Goal: Transaction & Acquisition: Purchase product/service

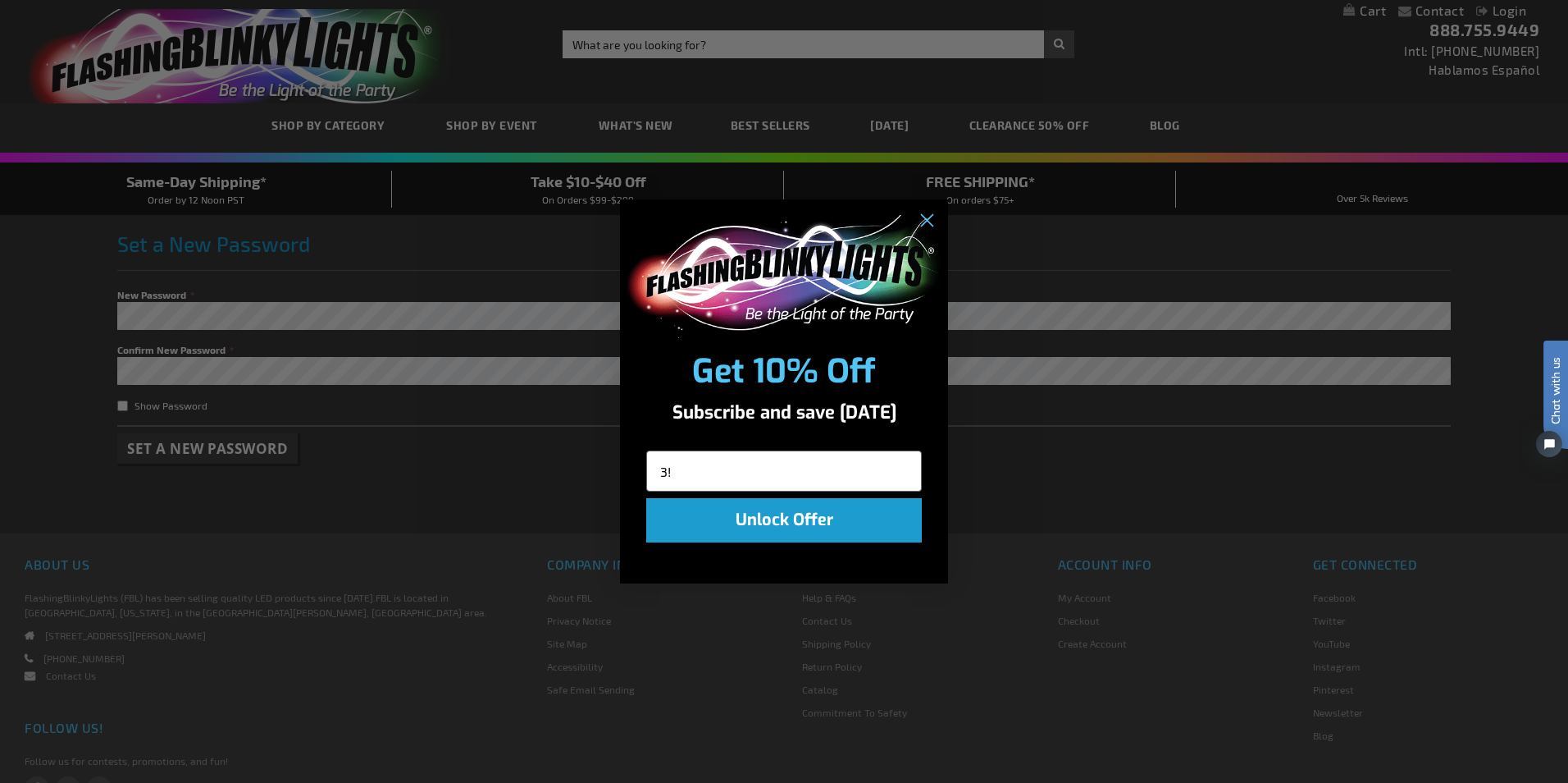
type input "3"
click at [931, 222] on circle "Close dialog" at bounding box center [926, 221] width 27 height 27
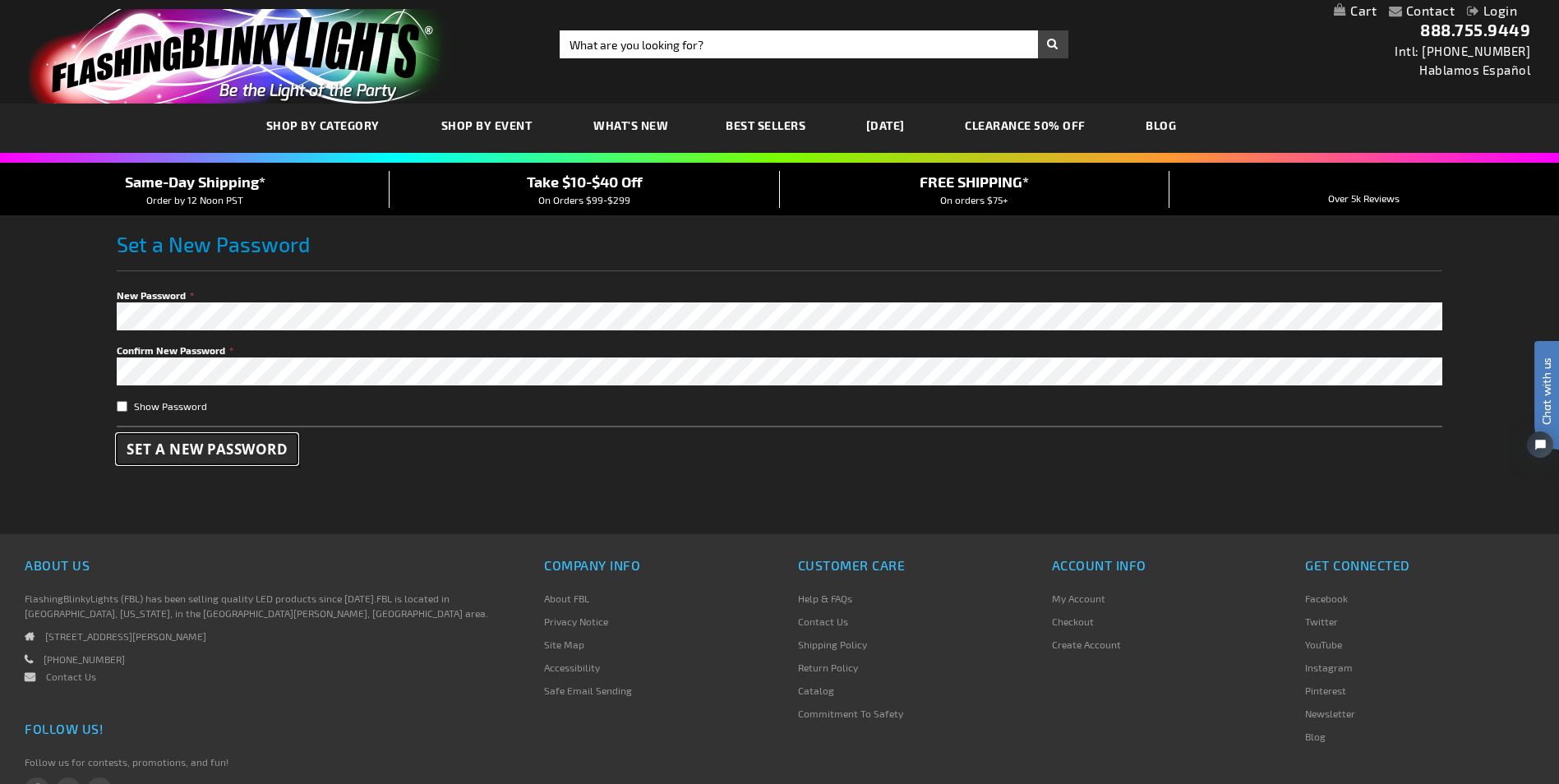
click at [229, 443] on span "Set a New Password" at bounding box center [206, 449] width 161 height 19
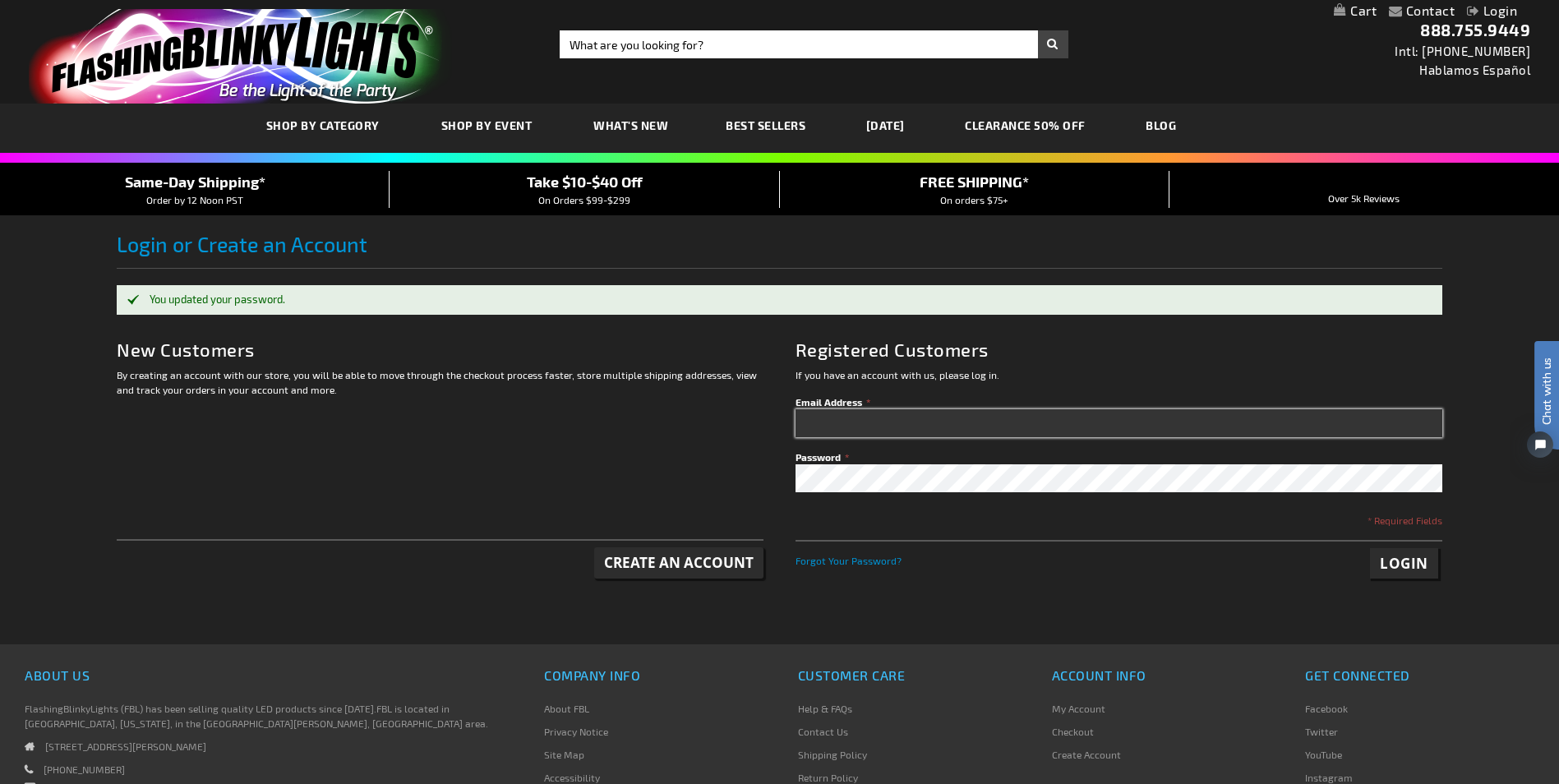
click at [823, 414] on input "Email Address" at bounding box center [1118, 422] width 646 height 28
type input "reva@revanathan.com"
click at [1424, 560] on span "Login" at bounding box center [1404, 562] width 49 height 19
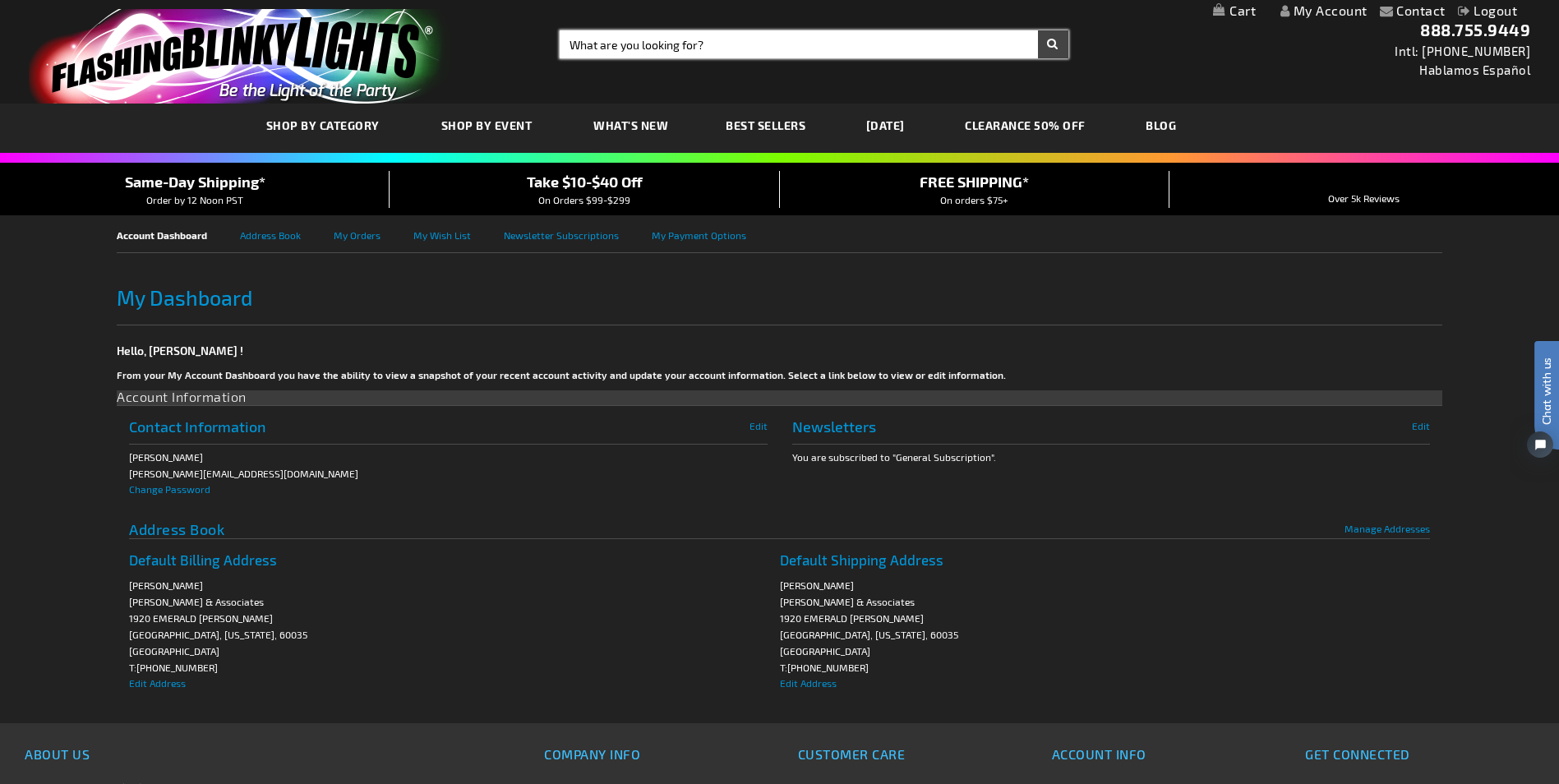
click at [608, 50] on input "Search" at bounding box center [813, 44] width 508 height 28
type input "hair clips"
click at [1038, 30] on button "Search" at bounding box center [1052, 44] width 30 height 28
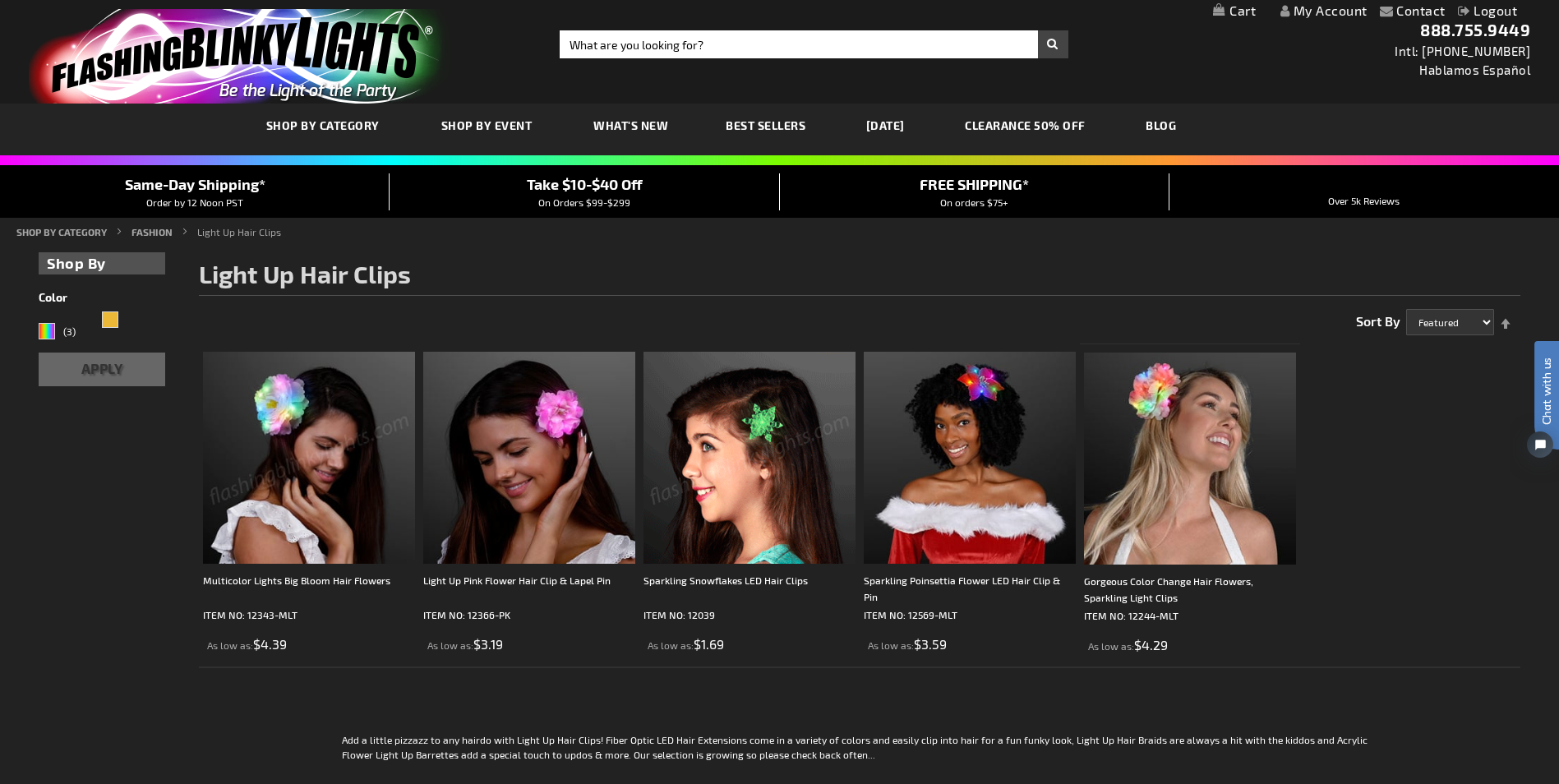
click at [290, 523] on img at bounding box center [309, 457] width 212 height 212
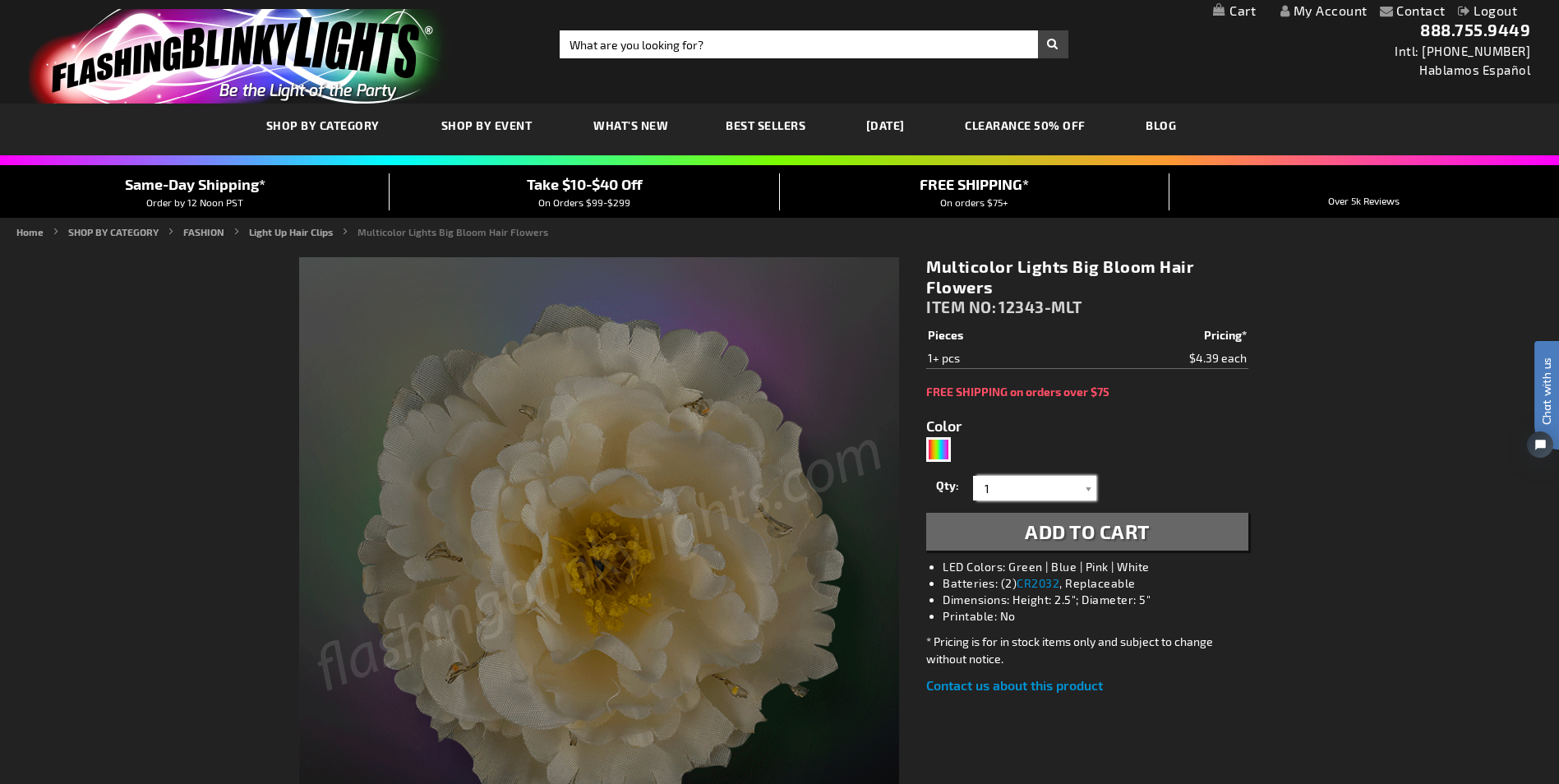
click at [1013, 488] on input "1" at bounding box center [1037, 487] width 119 height 24
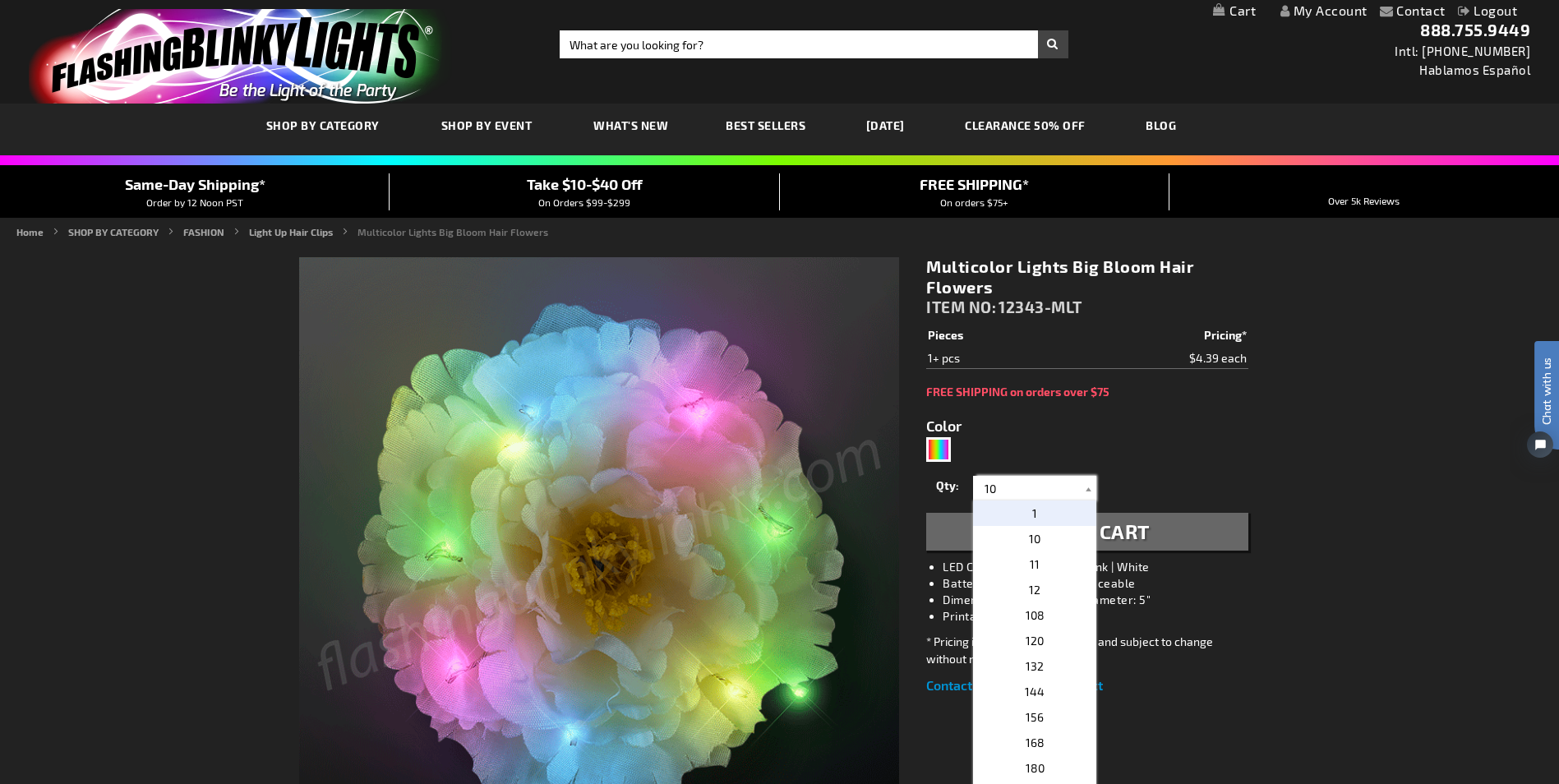
type input "100"
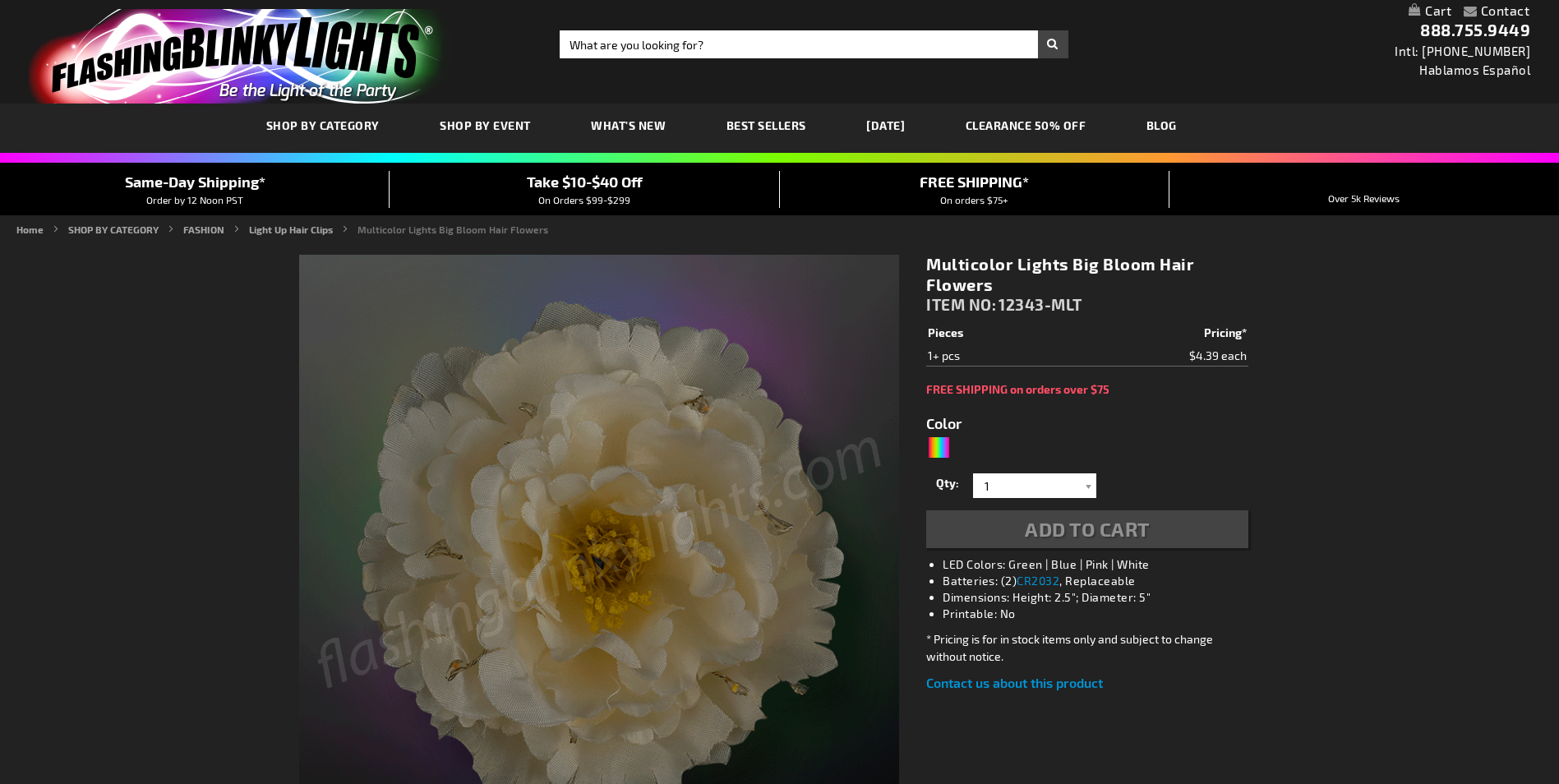
type input "5659"
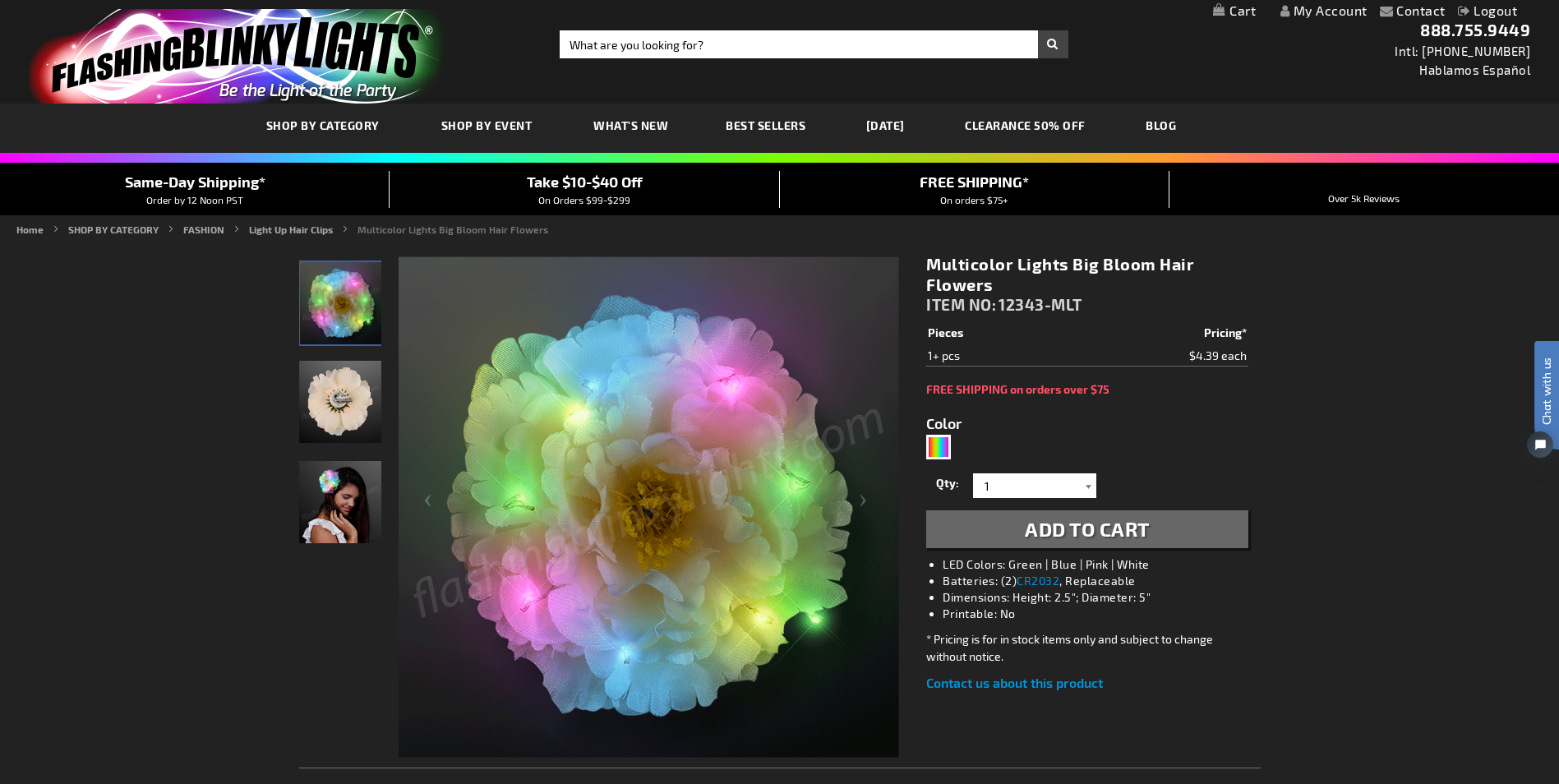
click at [1088, 485] on div at bounding box center [1088, 485] width 17 height 24
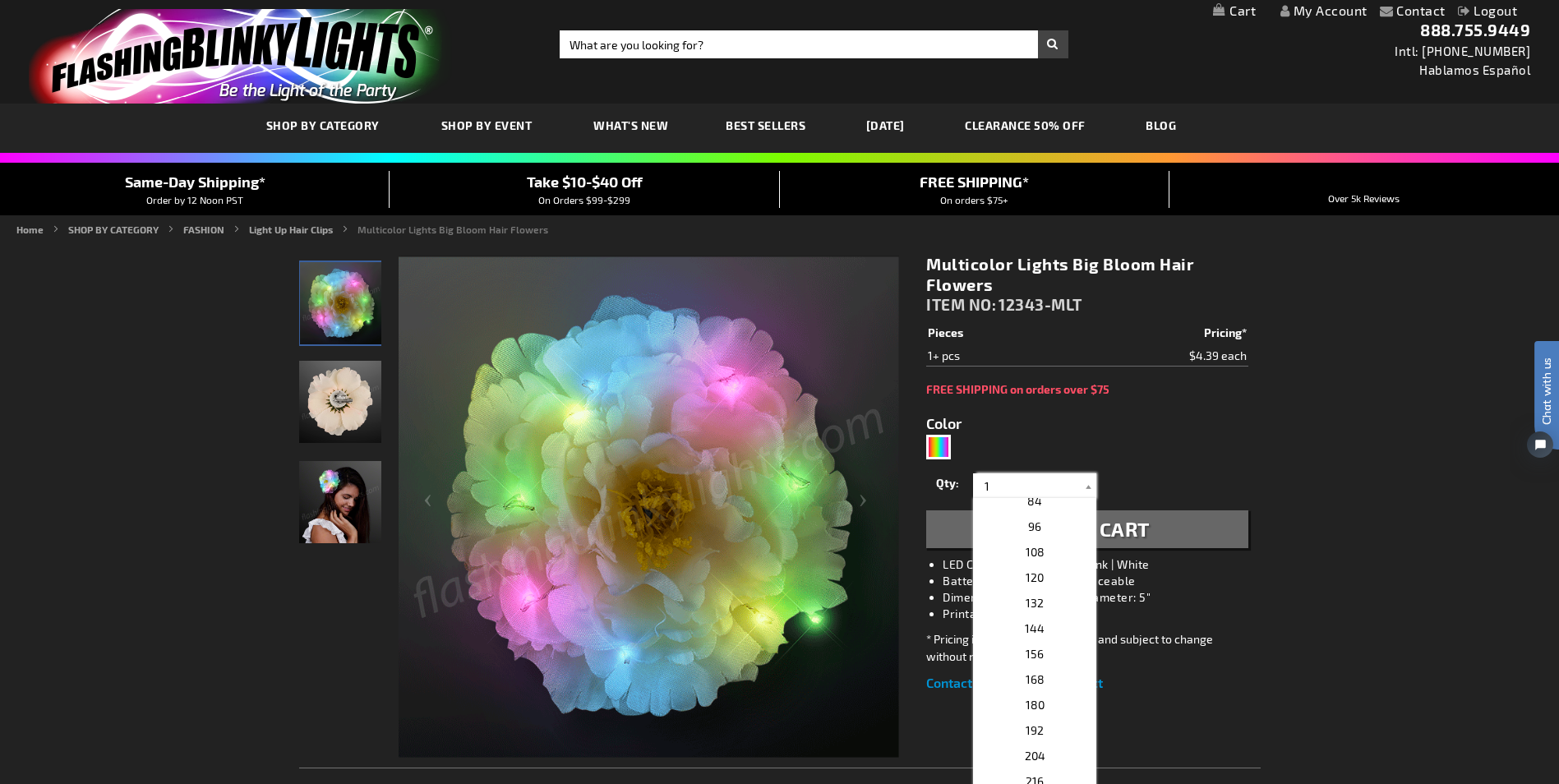
scroll to position [374, 0]
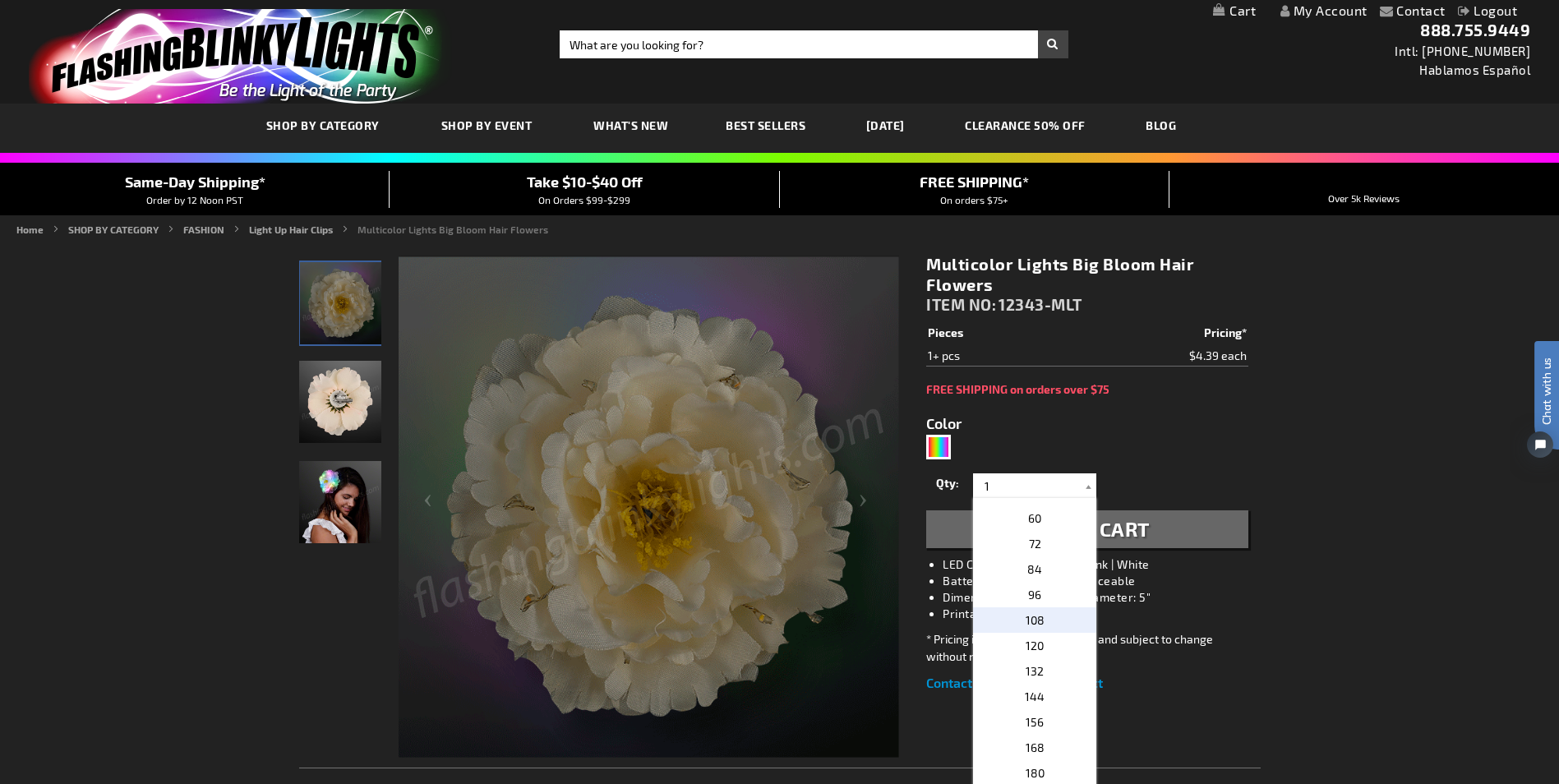
click at [1033, 619] on span "108" at bounding box center [1035, 620] width 19 height 14
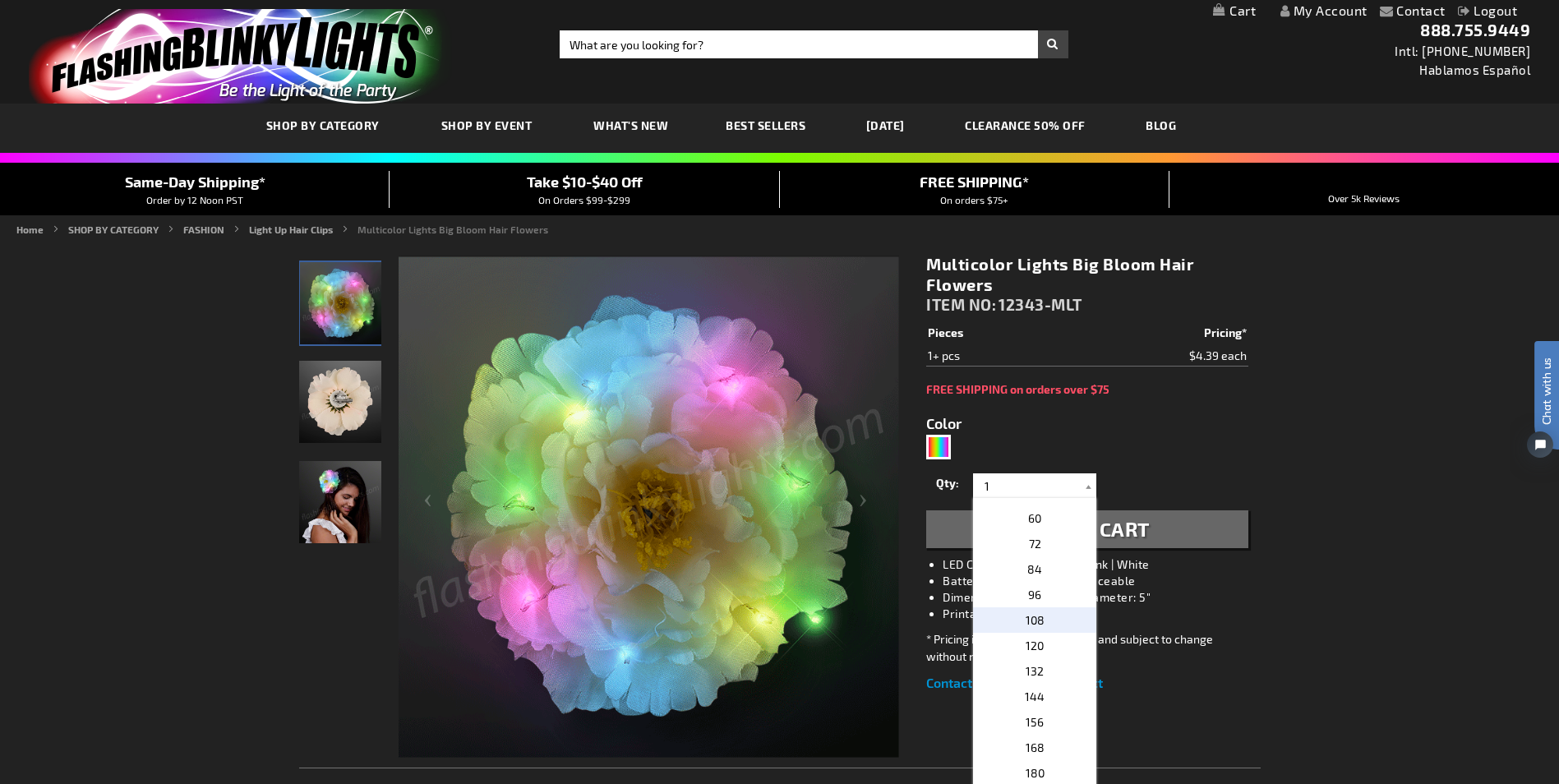
type input "108"
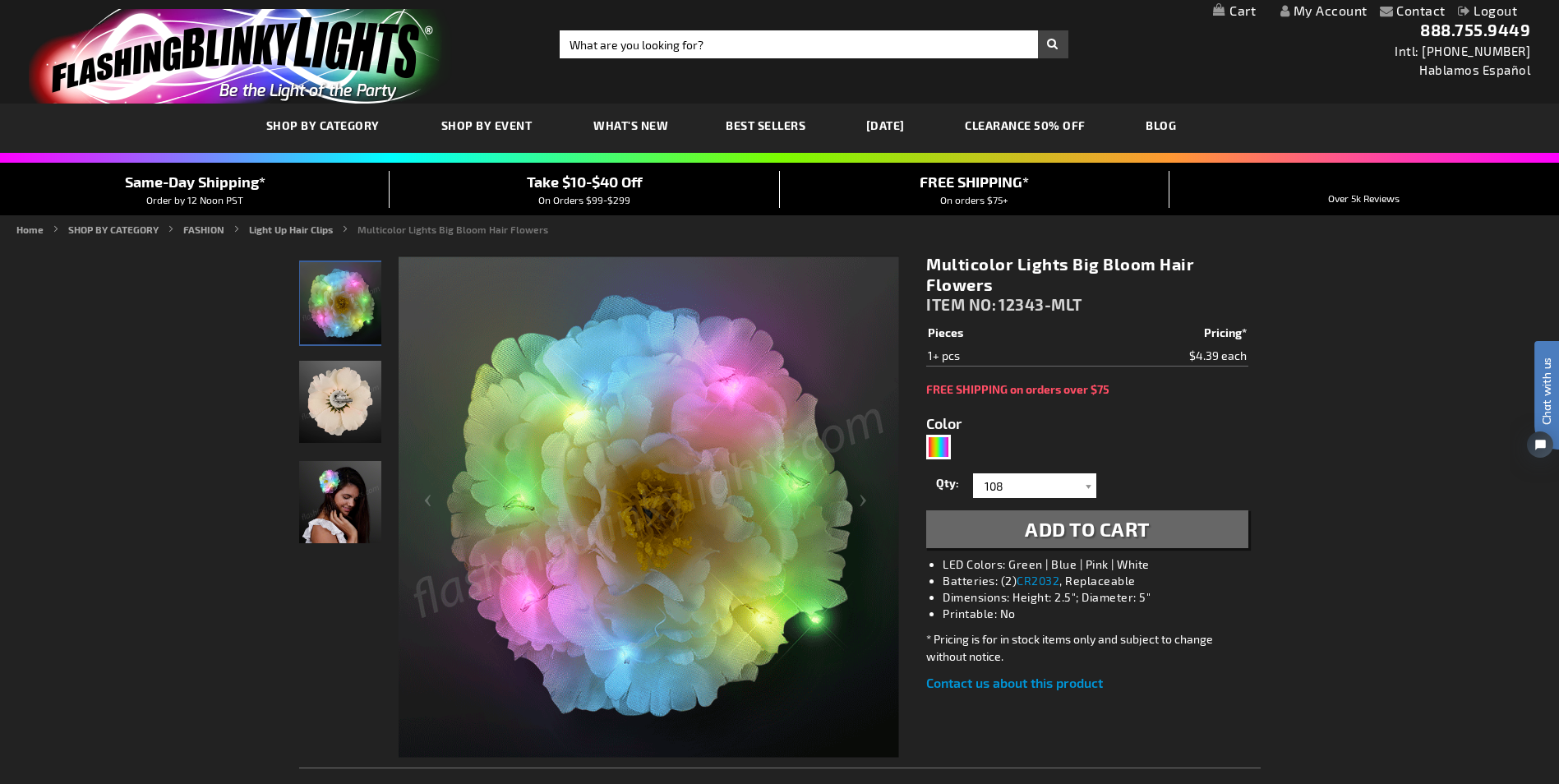
click at [1039, 531] on span "Add to Cart" at bounding box center [1088, 529] width 125 height 23
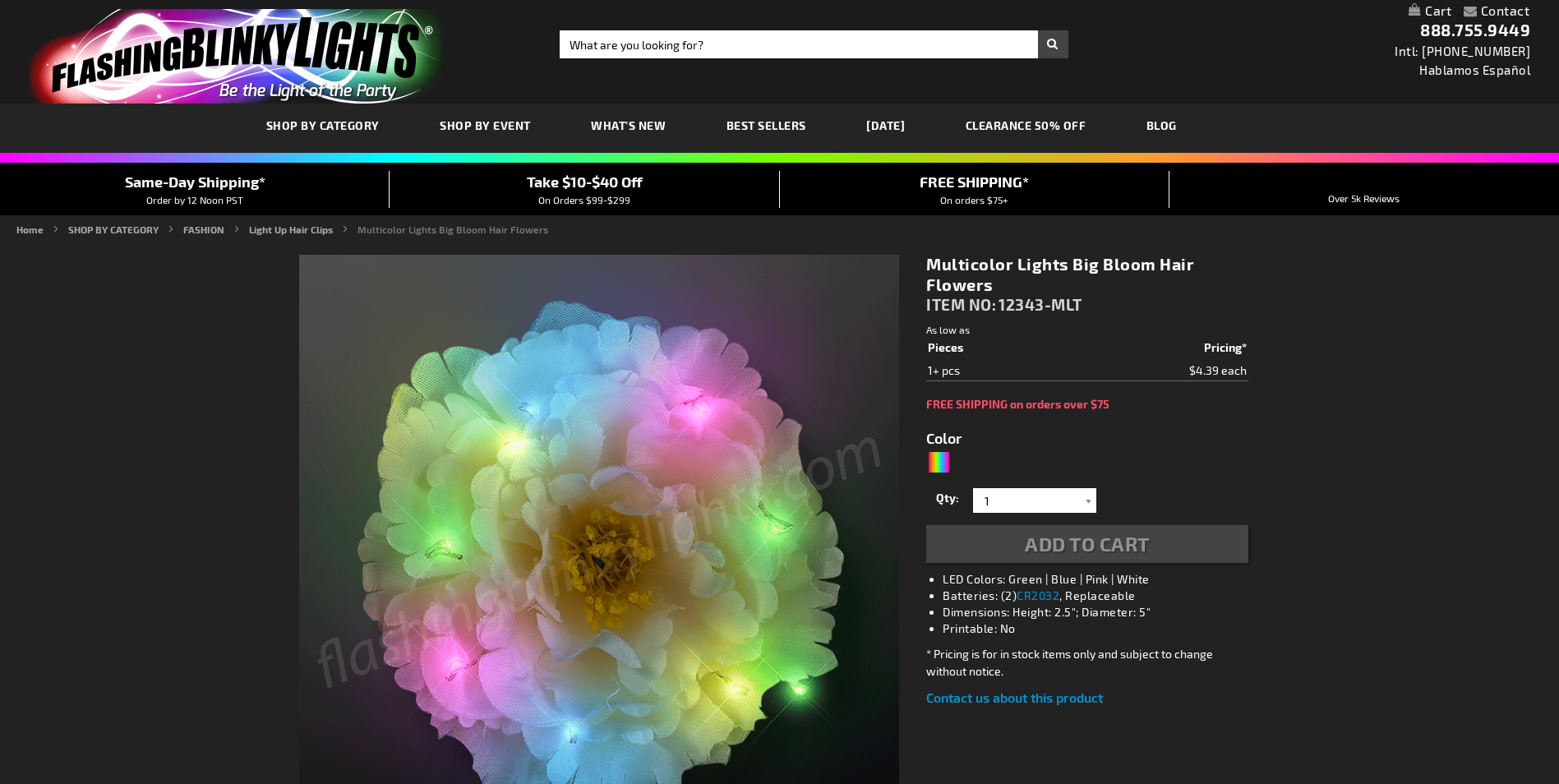
type input "5659"
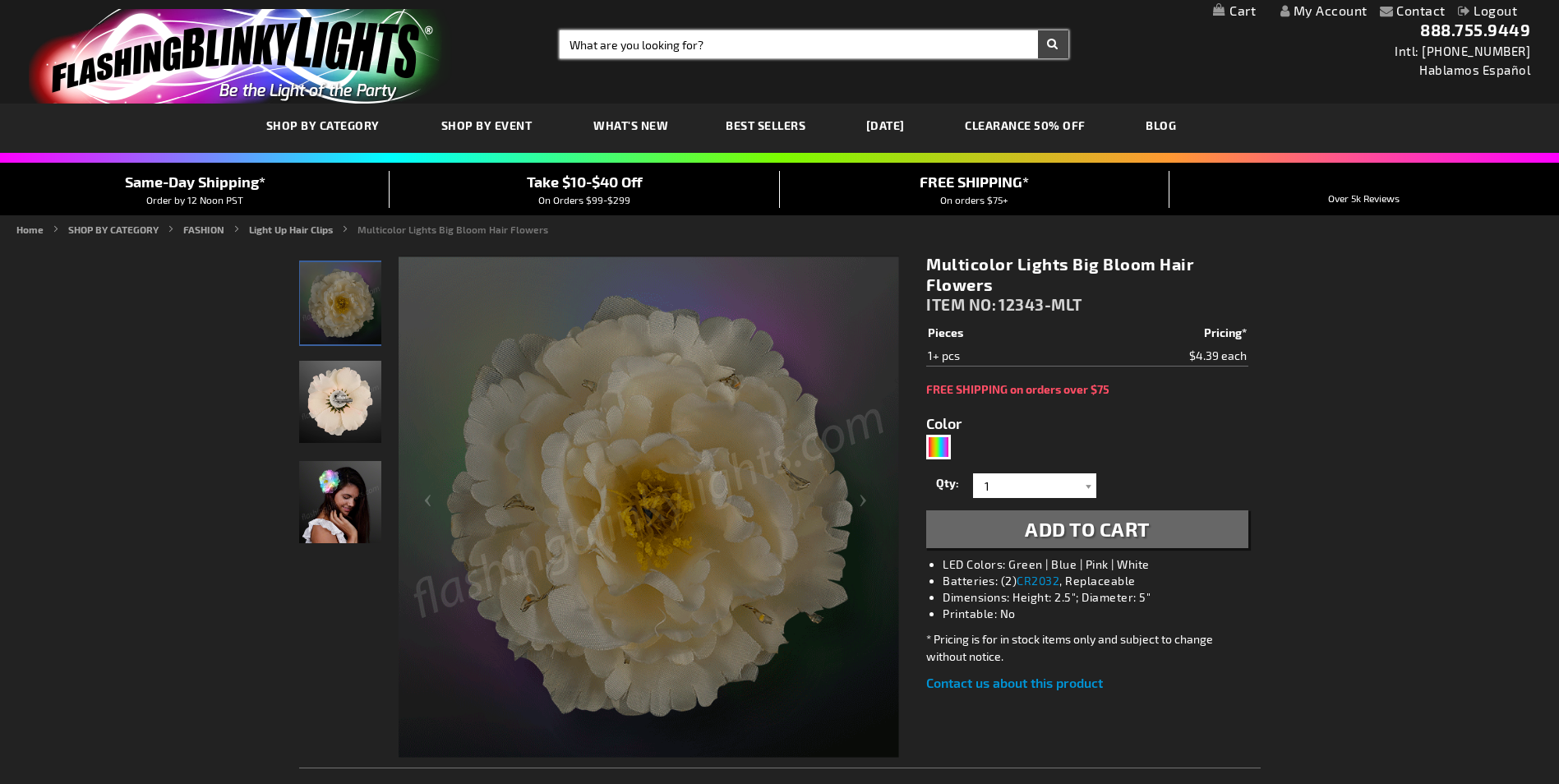
click at [578, 43] on input "Search" at bounding box center [813, 44] width 508 height 28
type input "sunglasses"
click at [1038, 30] on button "Search" at bounding box center [1052, 44] width 30 height 28
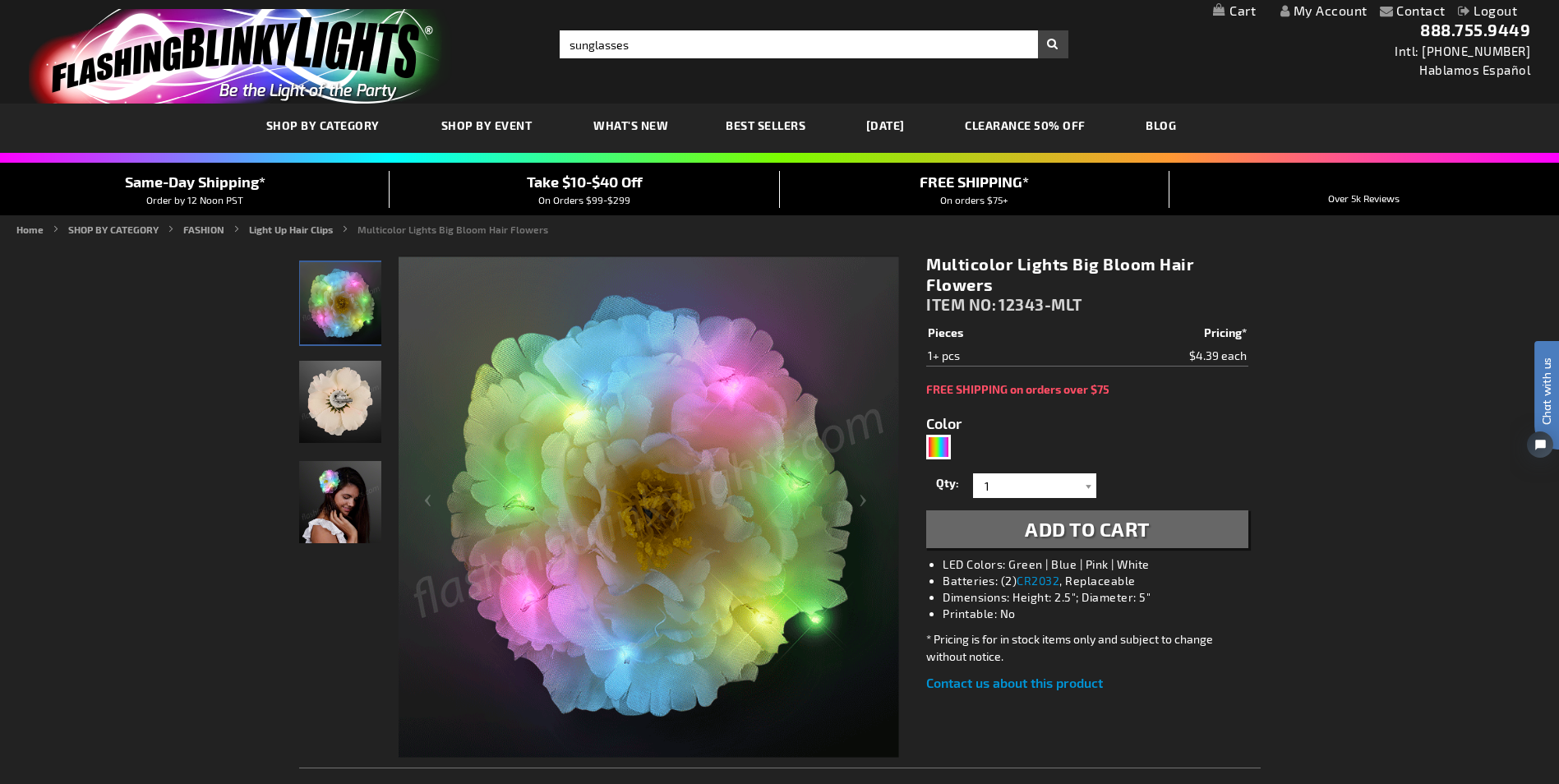
click at [1051, 43] on button "Search" at bounding box center [1052, 44] width 30 height 28
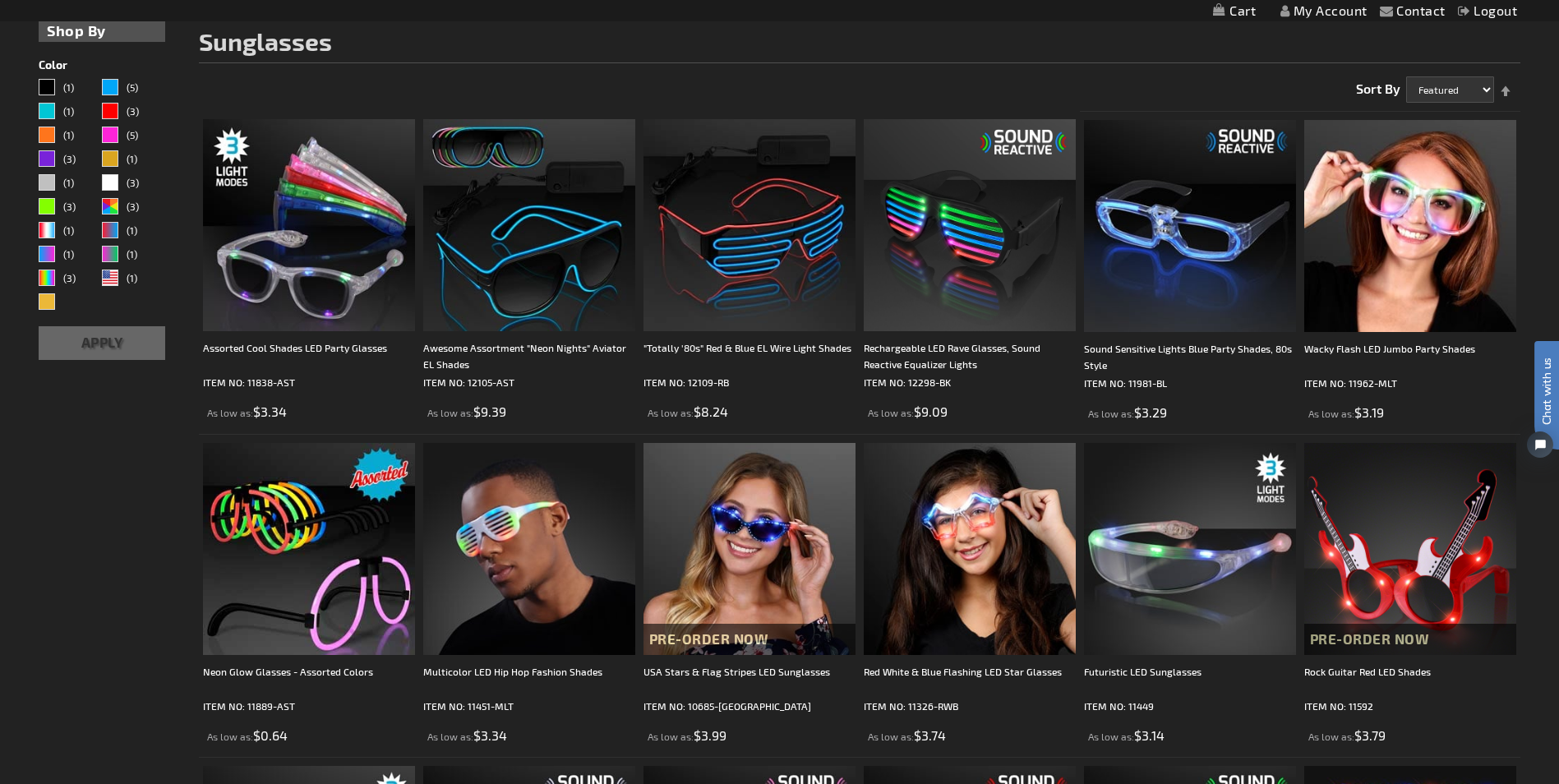
scroll to position [247, 0]
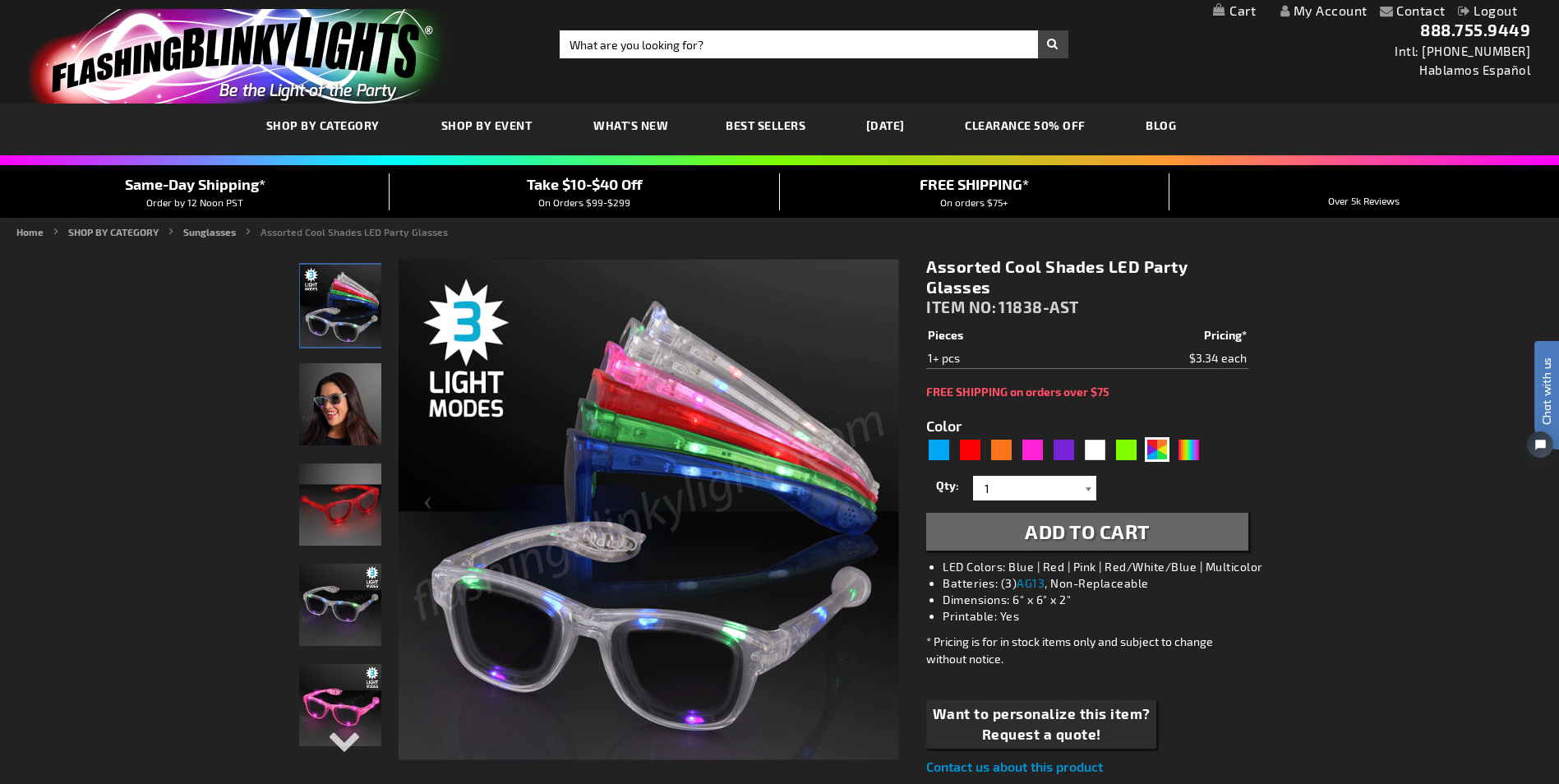
click at [1088, 488] on div at bounding box center [1088, 487] width 17 height 24
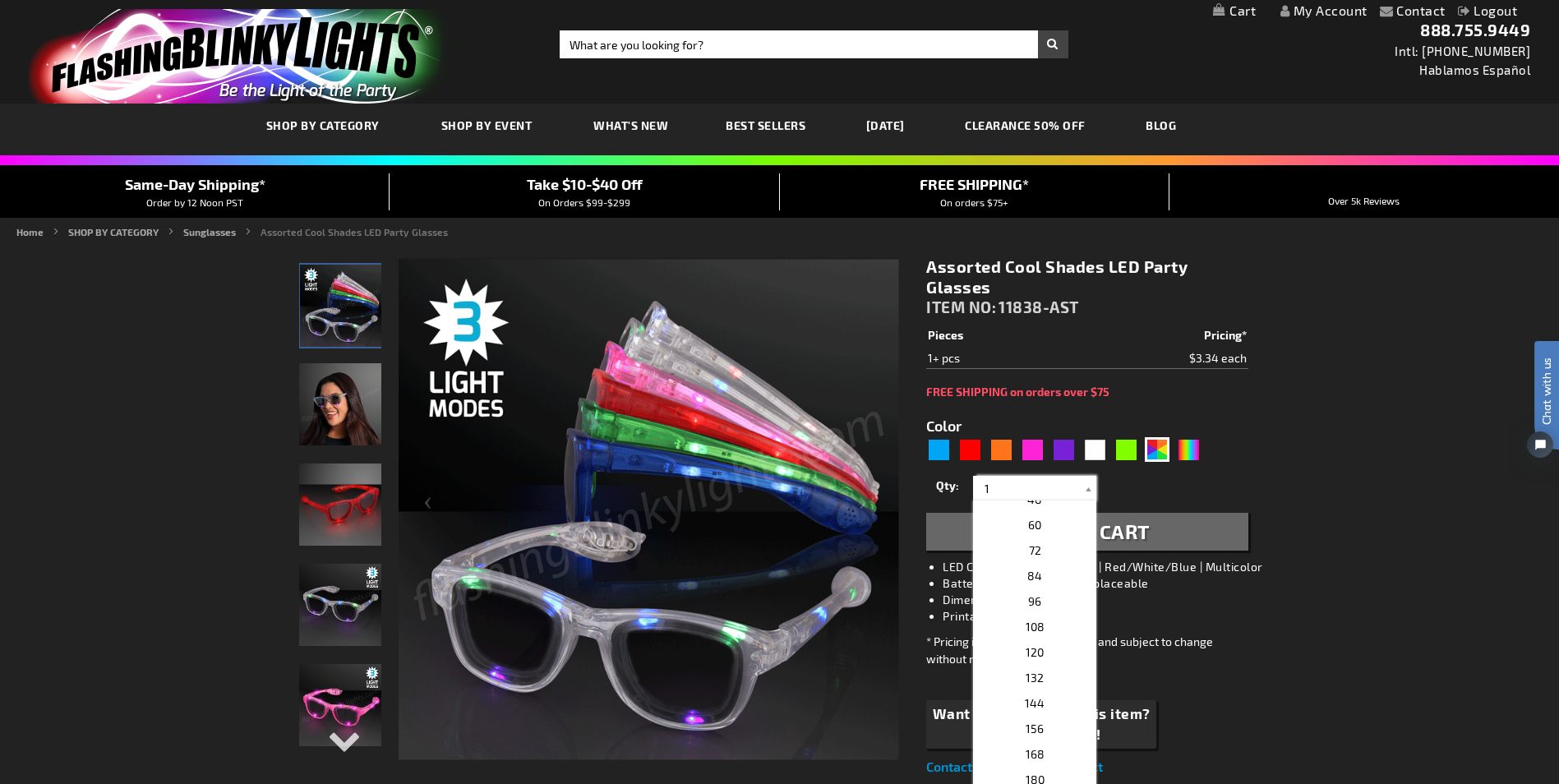
scroll to position [441, 0]
click at [1026, 551] on span "108" at bounding box center [1035, 555] width 19 height 14
type input "108"
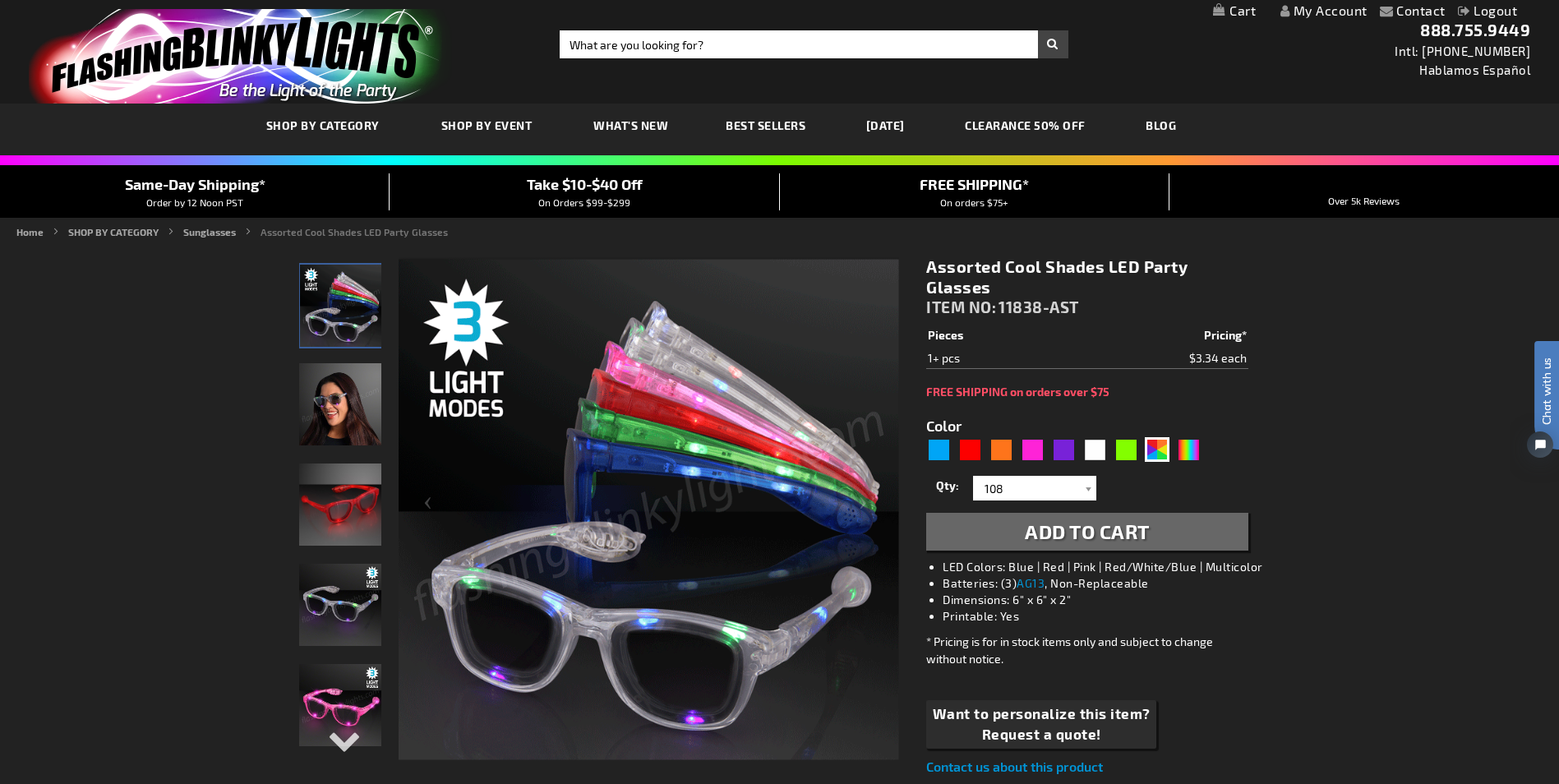
click at [1057, 534] on span "Add to Cart" at bounding box center [1088, 531] width 125 height 23
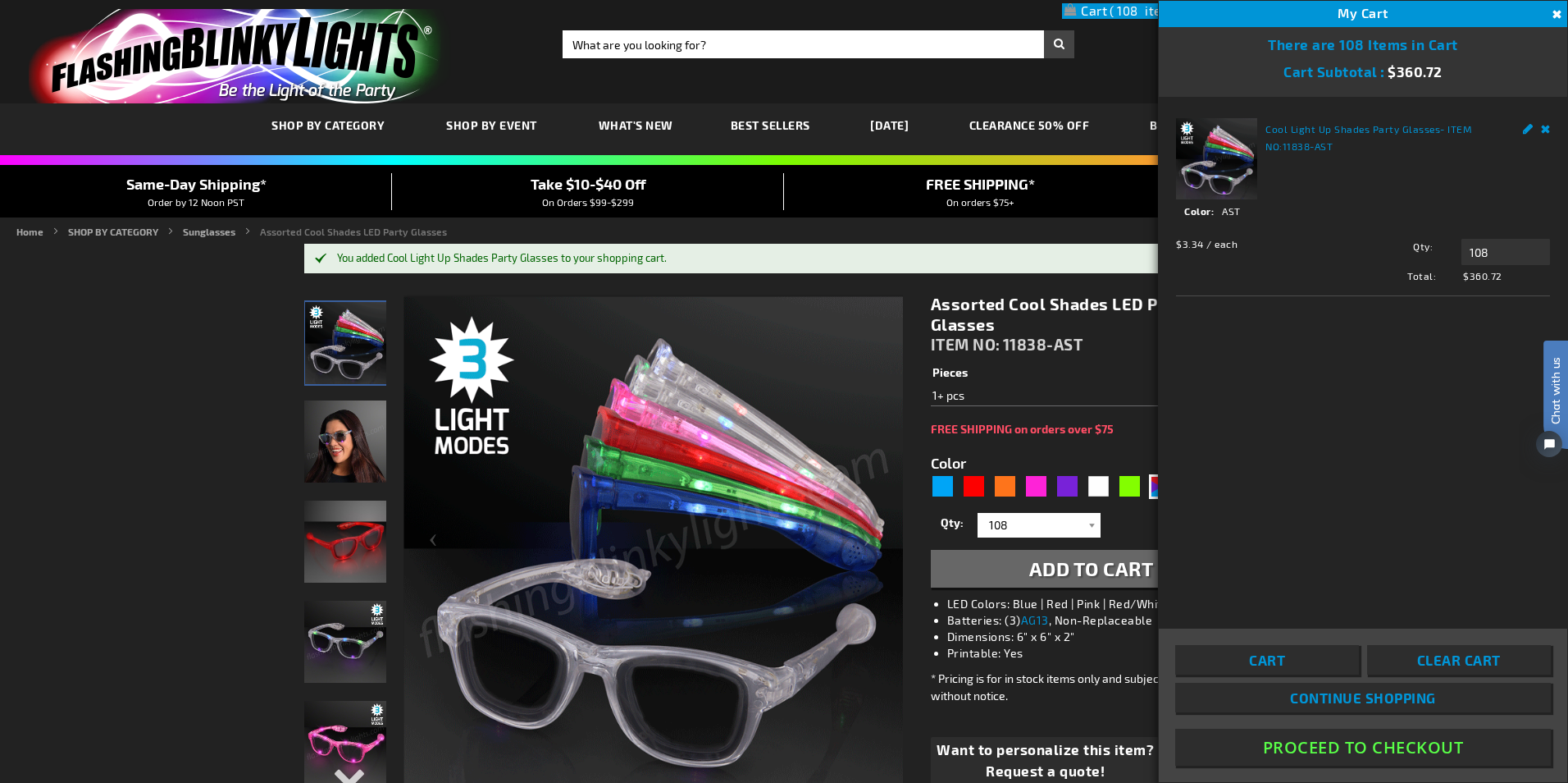
click at [1339, 747] on button "Proceed To Checkout" at bounding box center [1362, 747] width 376 height 37
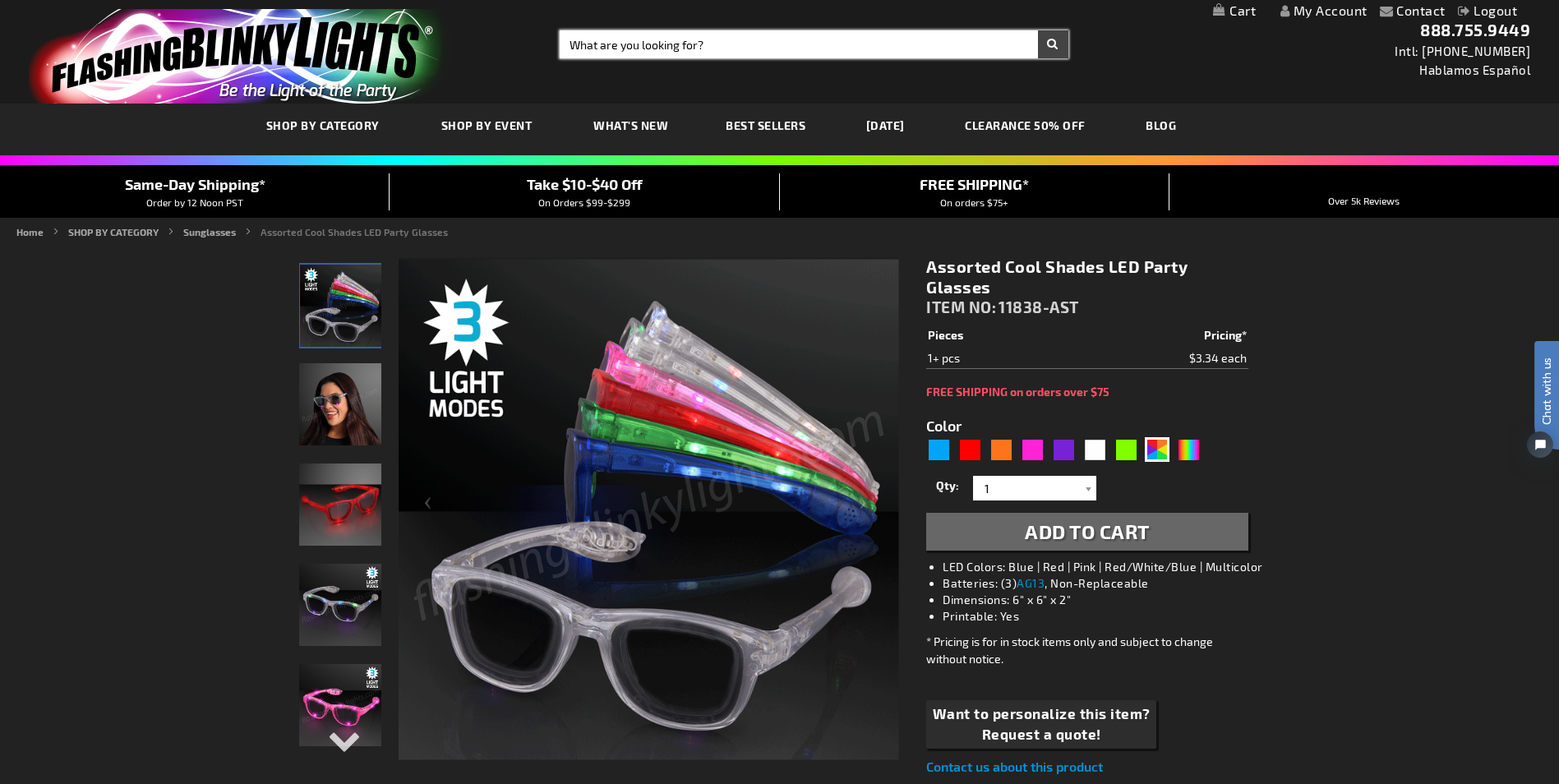
click at [591, 38] on input "Search" at bounding box center [813, 44] width 508 height 28
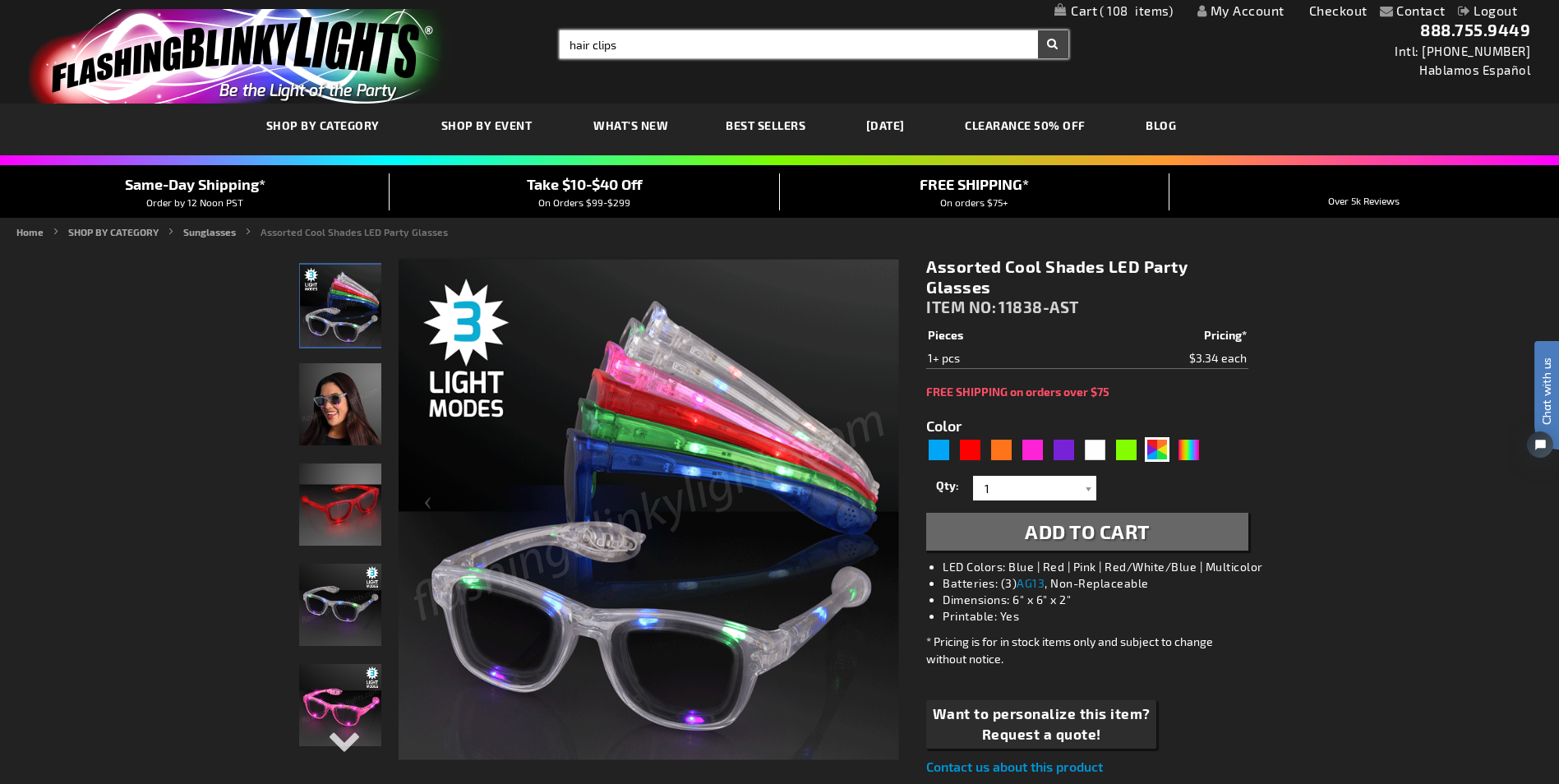
type input "hair clips"
click at [1038, 30] on button "Search" at bounding box center [1052, 44] width 30 height 28
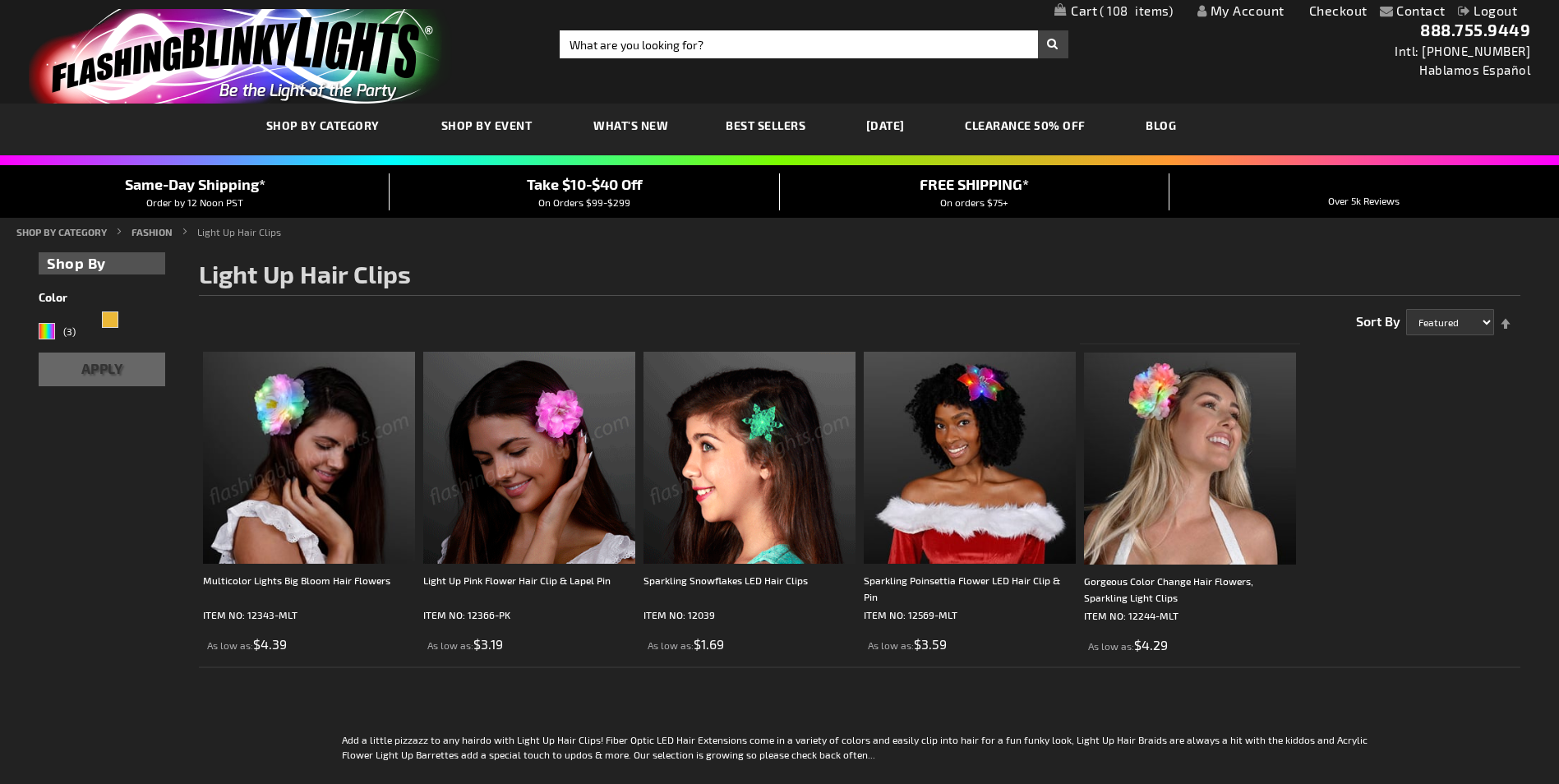
click at [299, 517] on img at bounding box center [309, 457] width 212 height 212
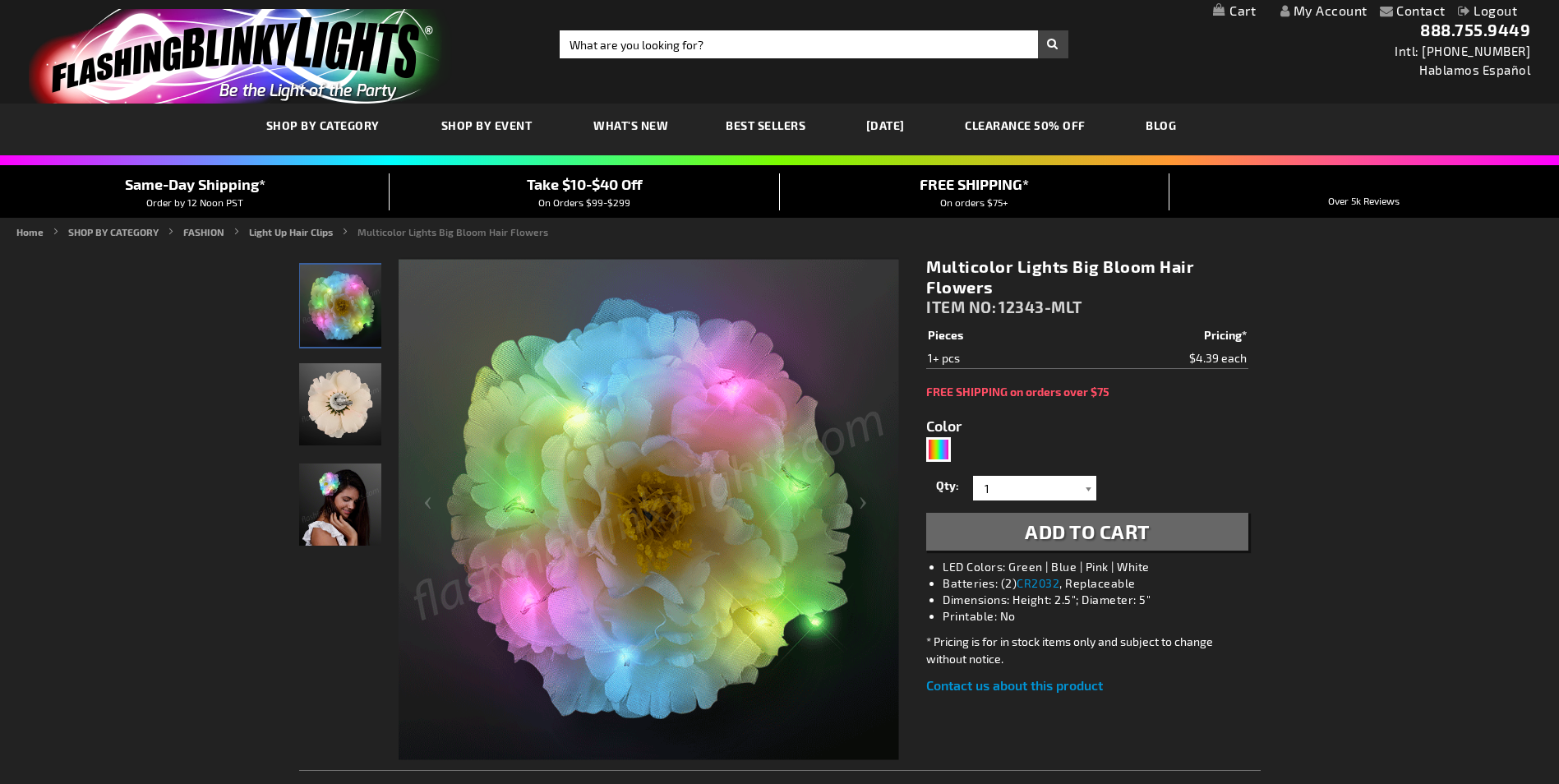
click at [1089, 490] on div at bounding box center [1088, 487] width 17 height 24
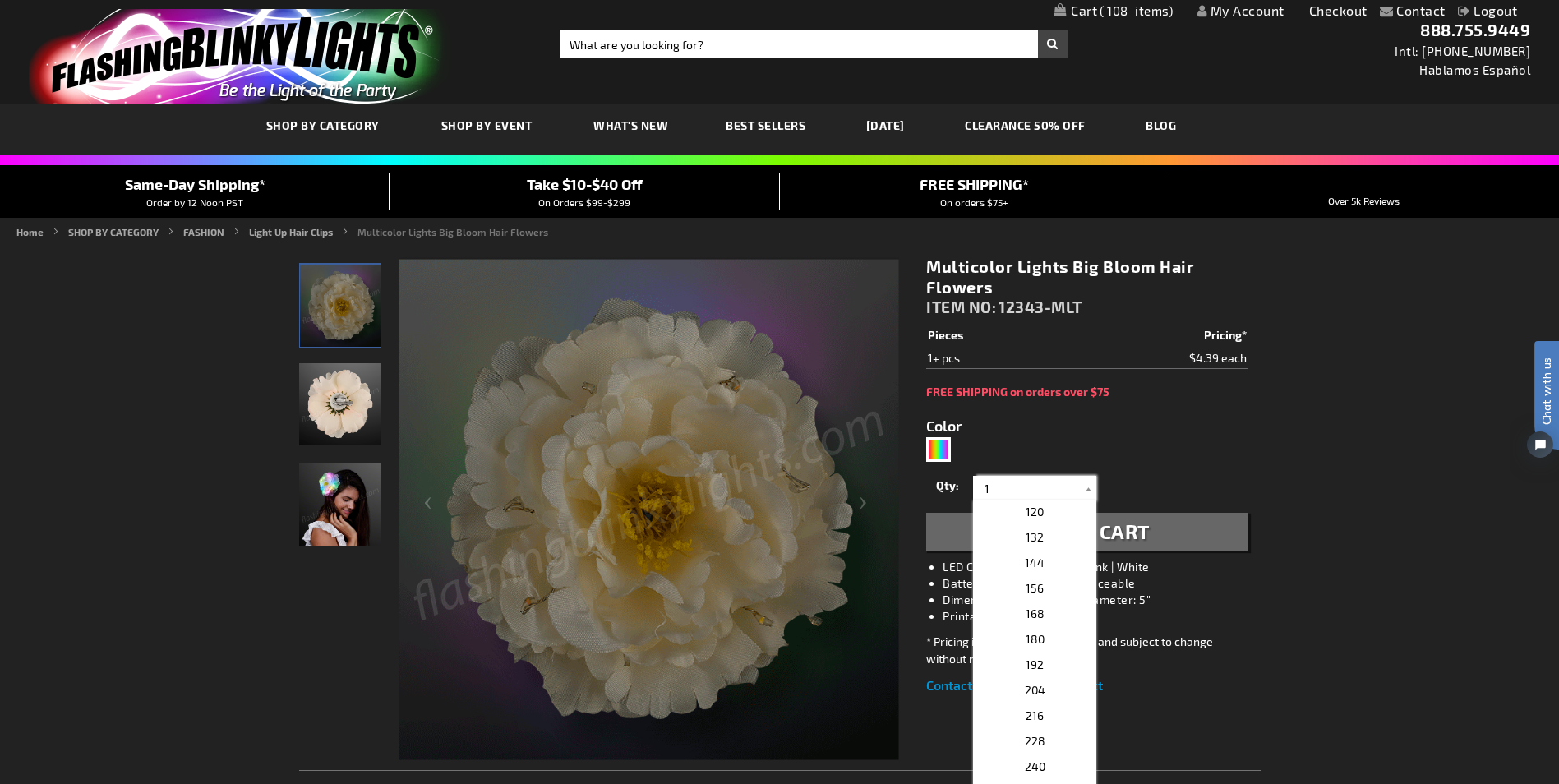
scroll to position [460, 0]
click at [1034, 535] on span "108" at bounding box center [1035, 537] width 19 height 14
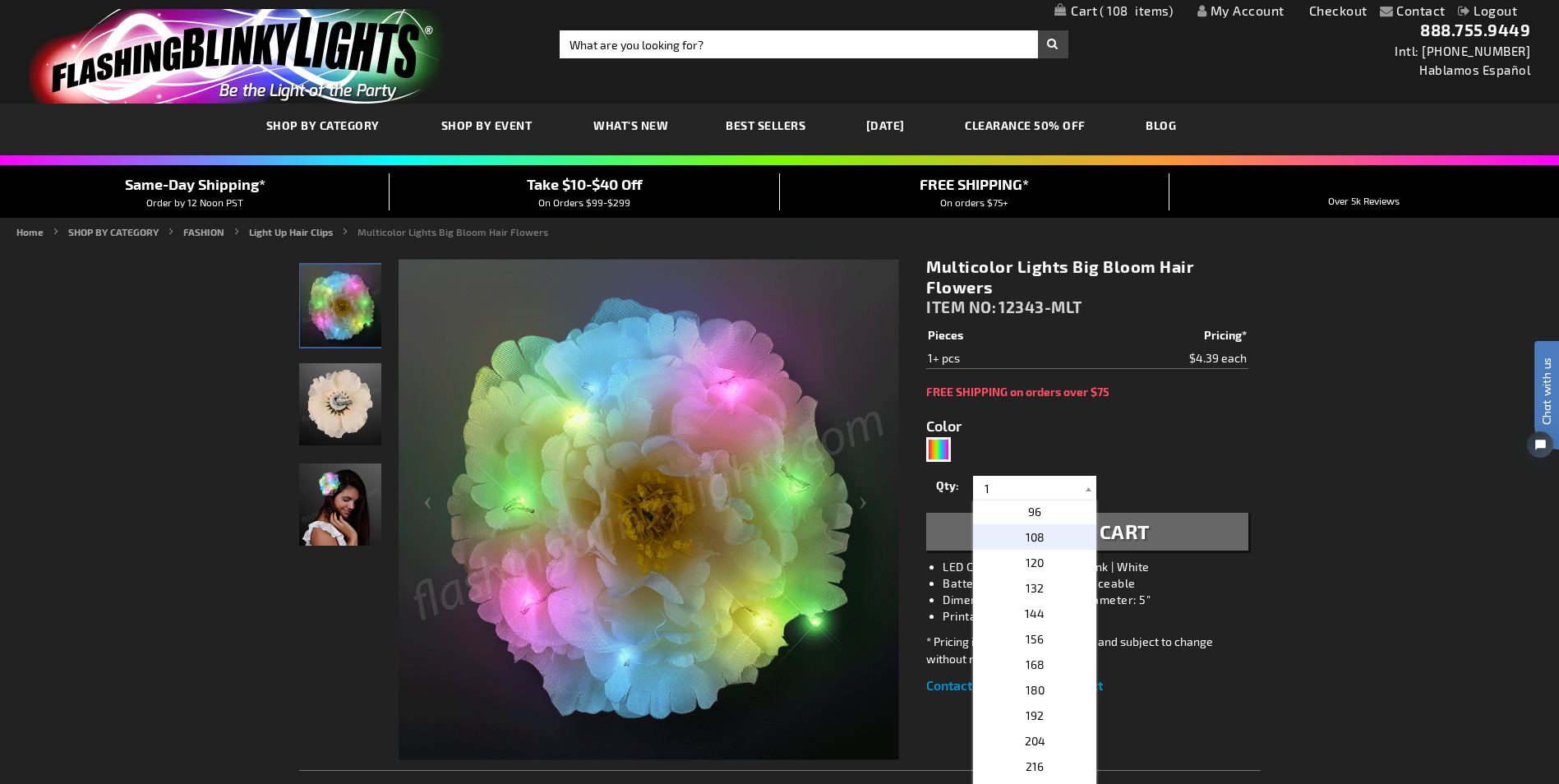
type input "108"
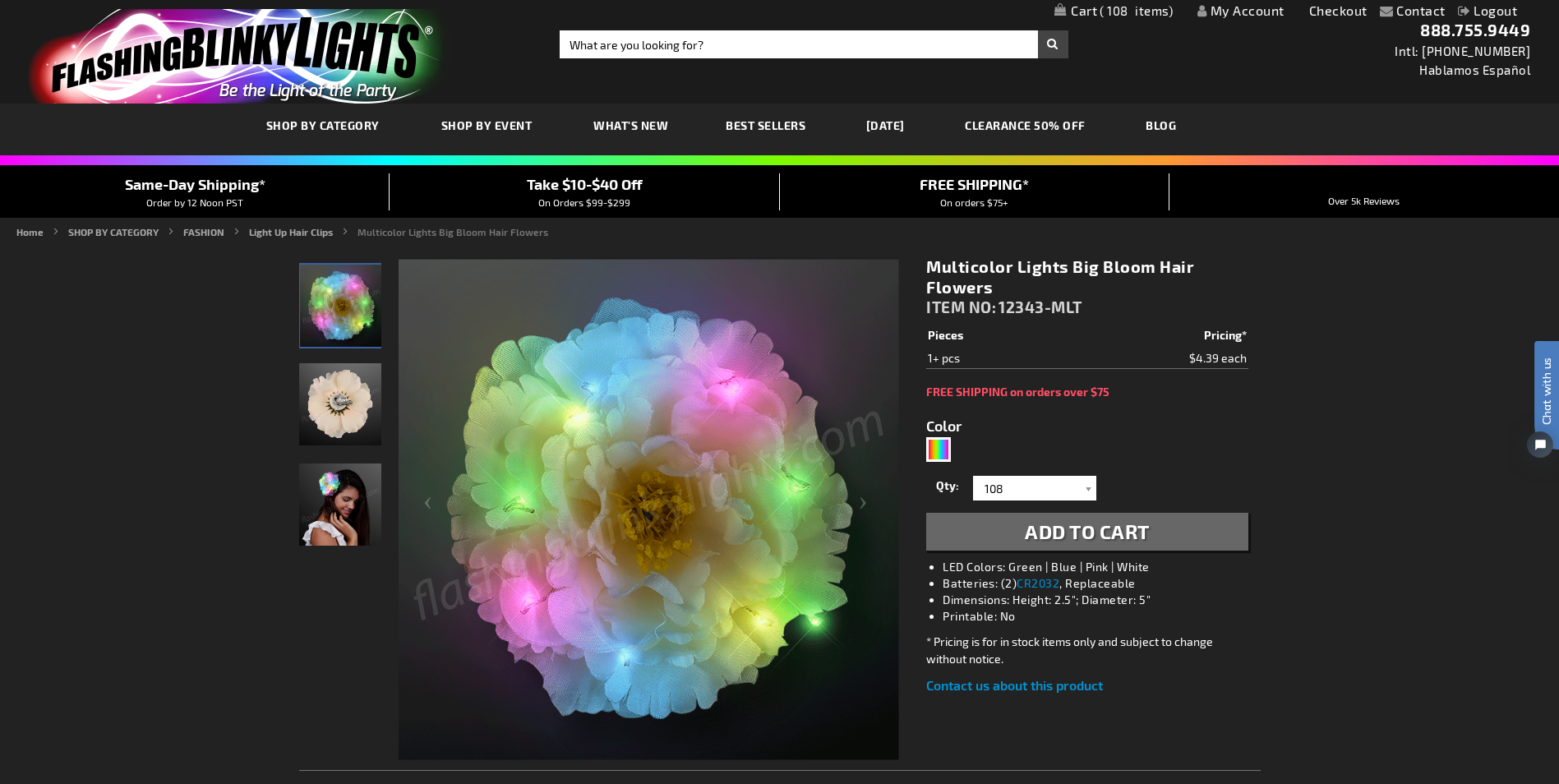
click at [1090, 531] on span "Add to Cart" at bounding box center [1088, 531] width 125 height 23
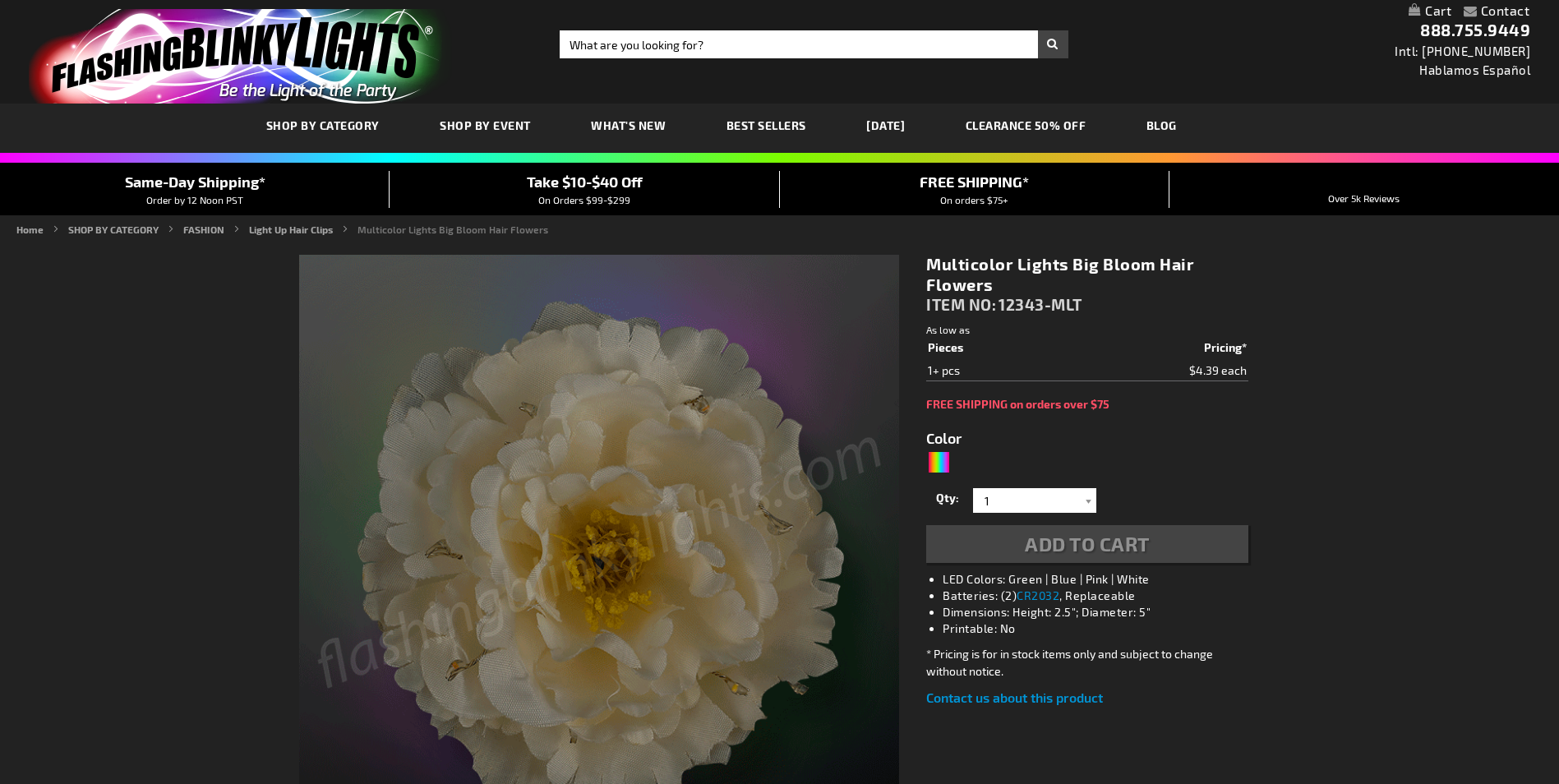
type input "5659"
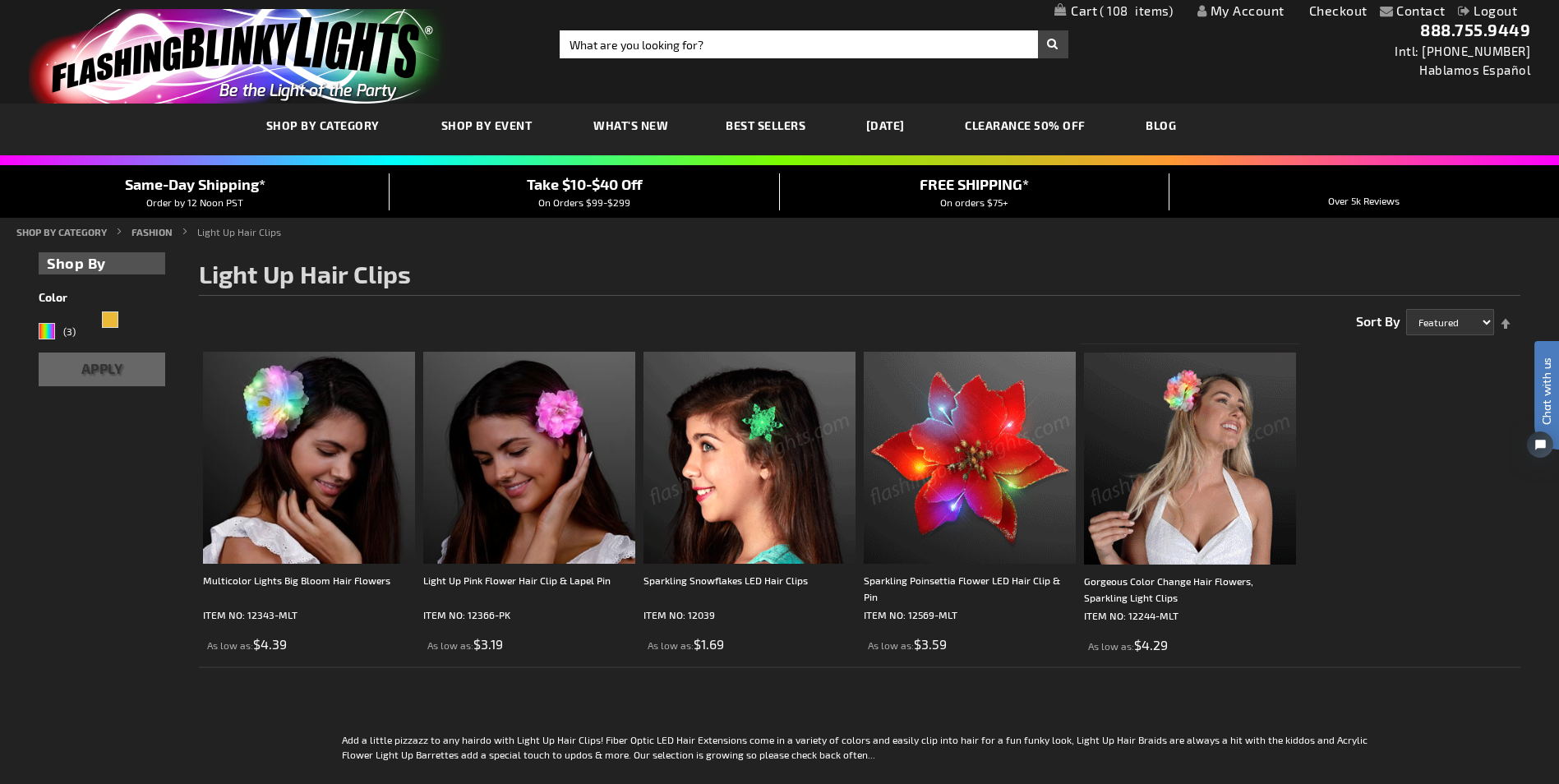
click at [1168, 445] on img at bounding box center [1189, 457] width 212 height 212
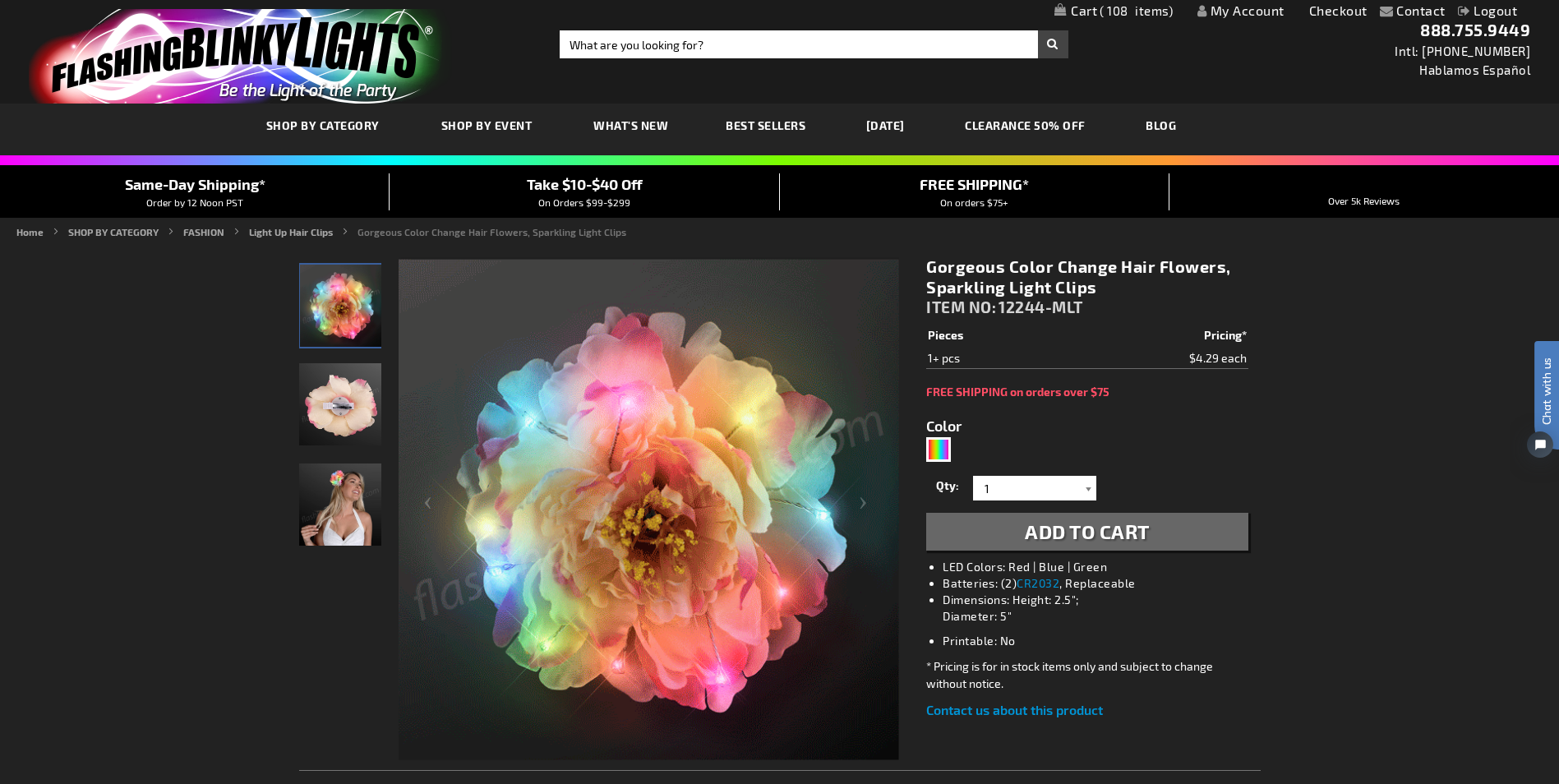
click at [1091, 493] on div at bounding box center [1088, 487] width 17 height 24
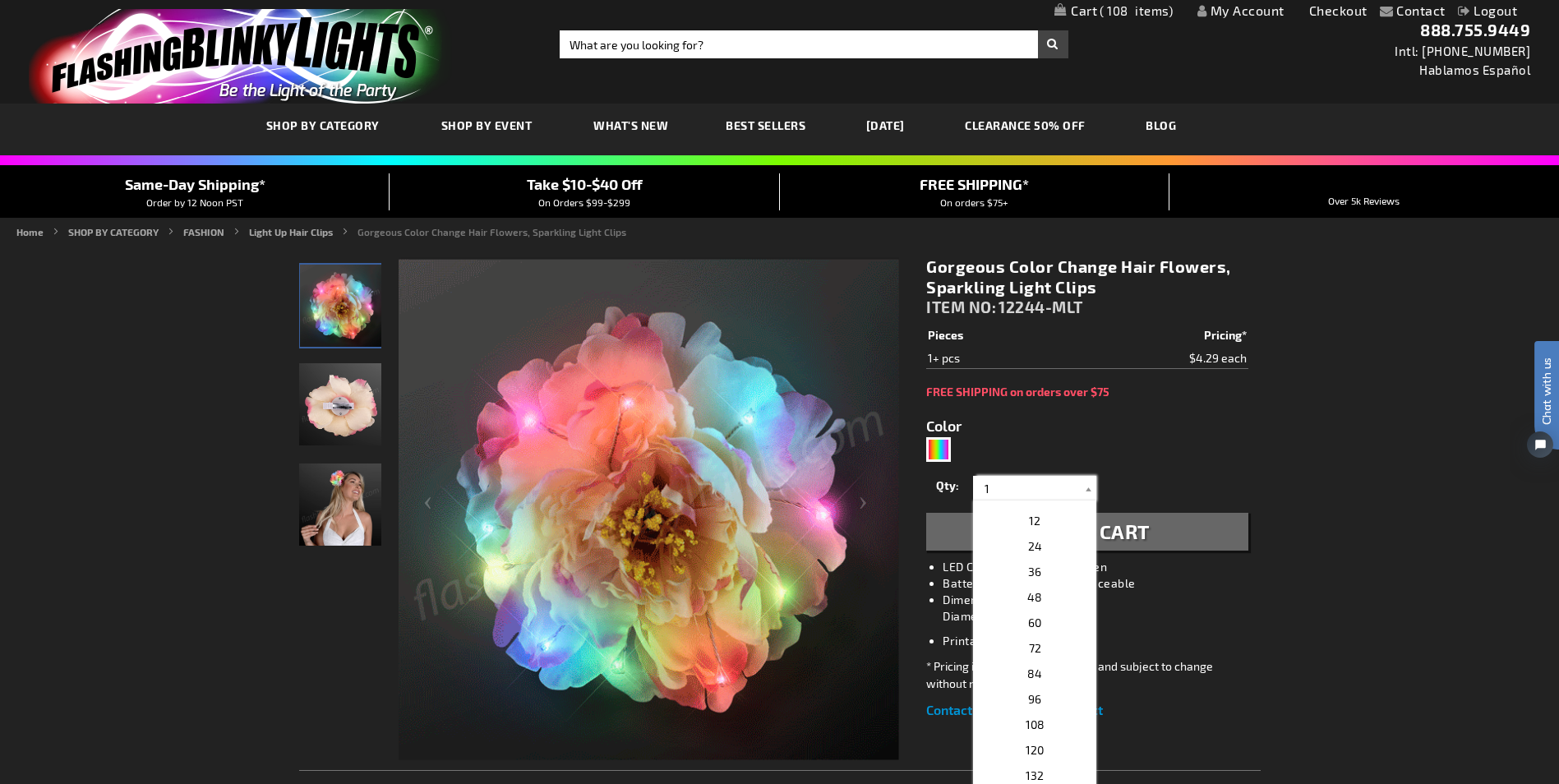
scroll to position [290, 0]
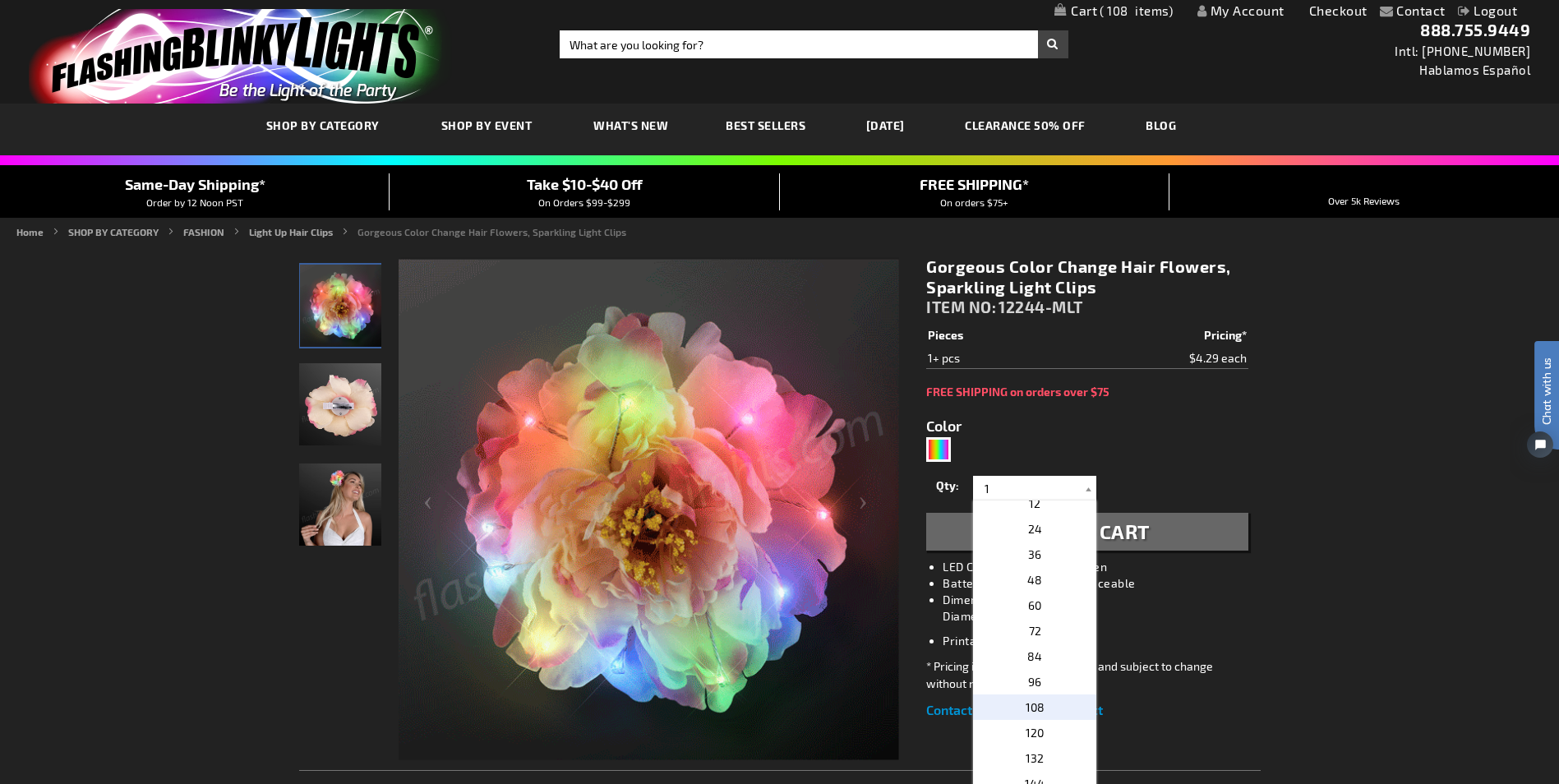
click at [1026, 701] on span "108" at bounding box center [1035, 707] width 19 height 14
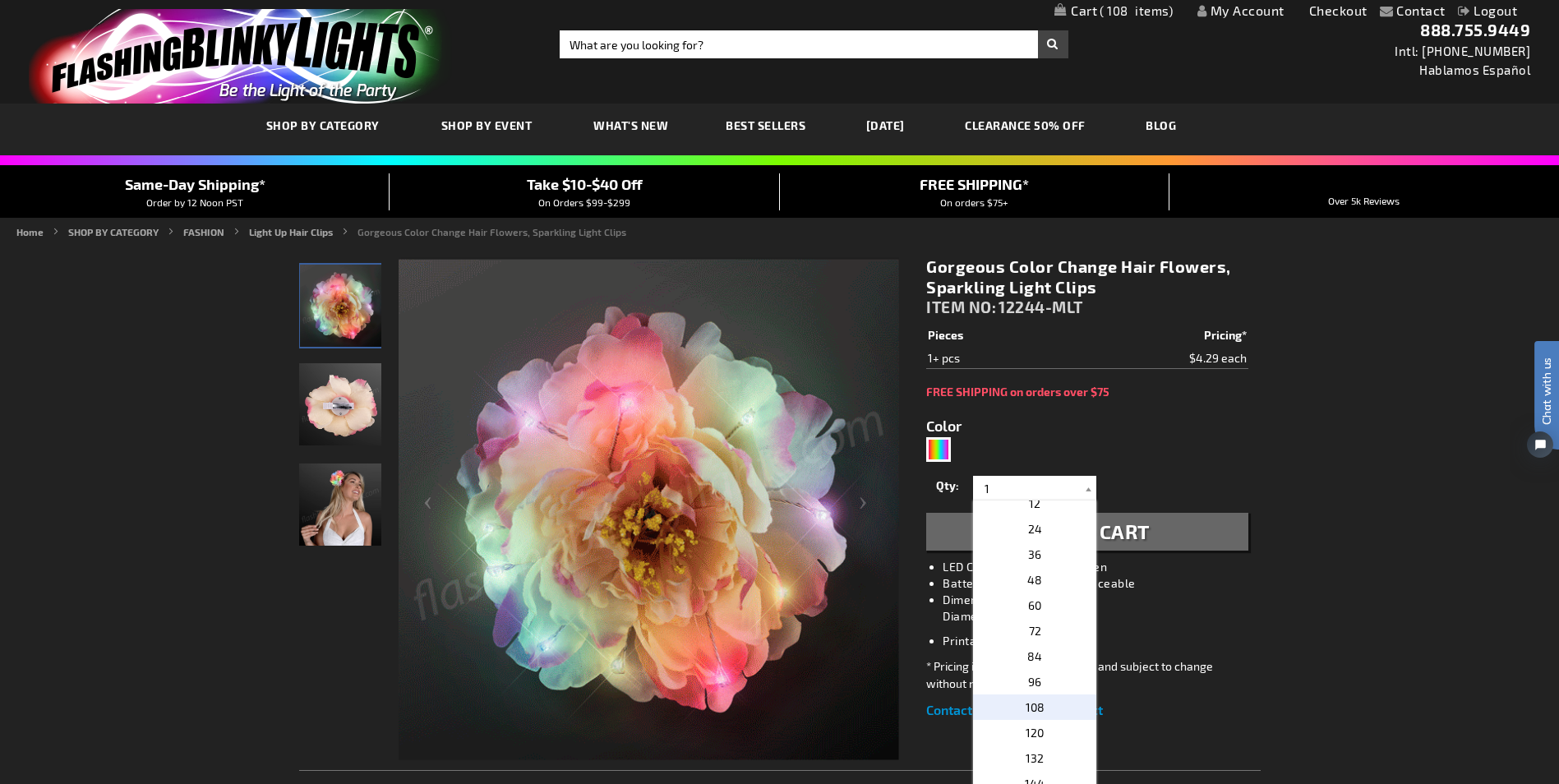
type input "108"
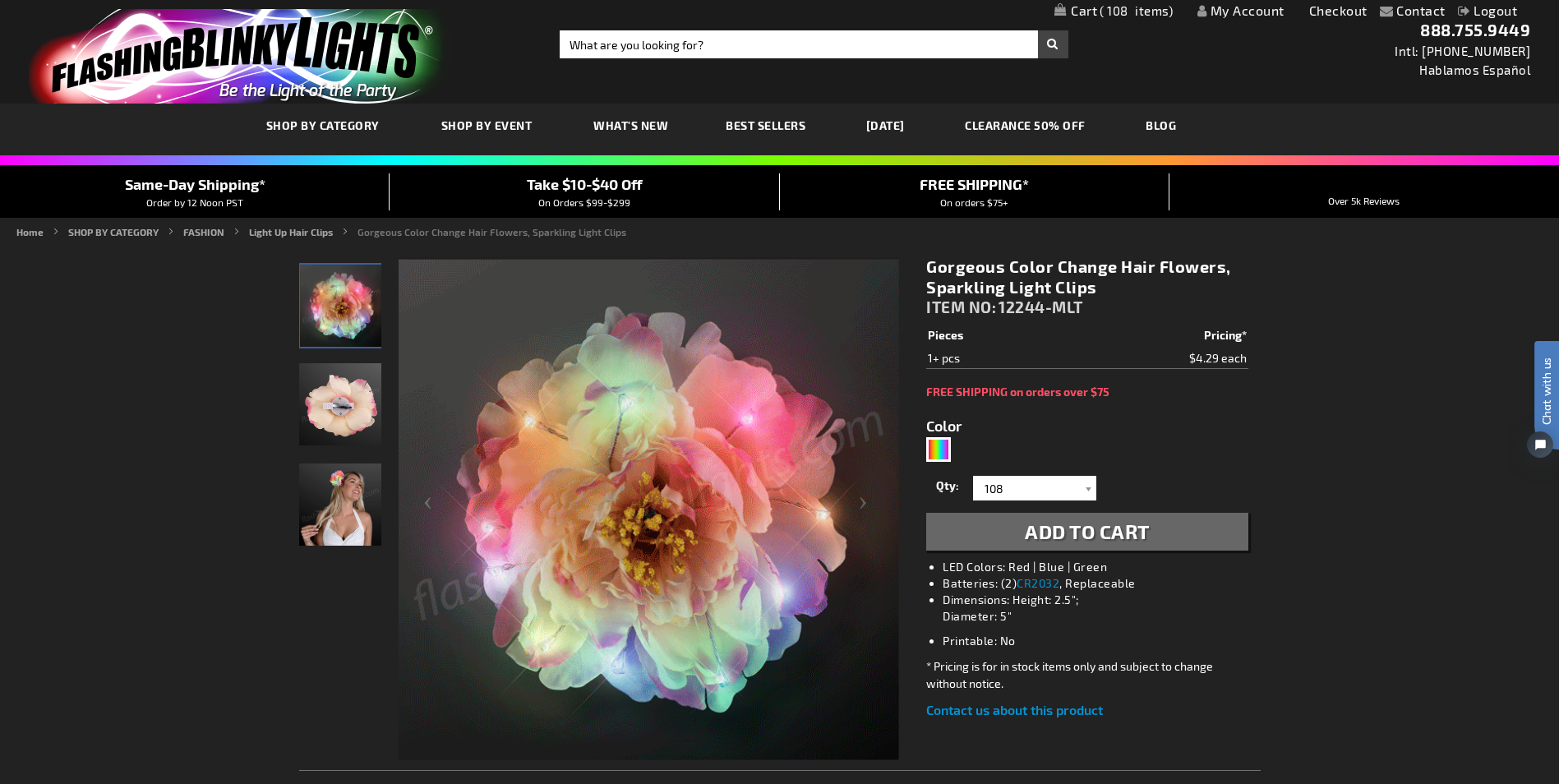
click at [1075, 530] on span "Add to Cart" at bounding box center [1088, 531] width 125 height 23
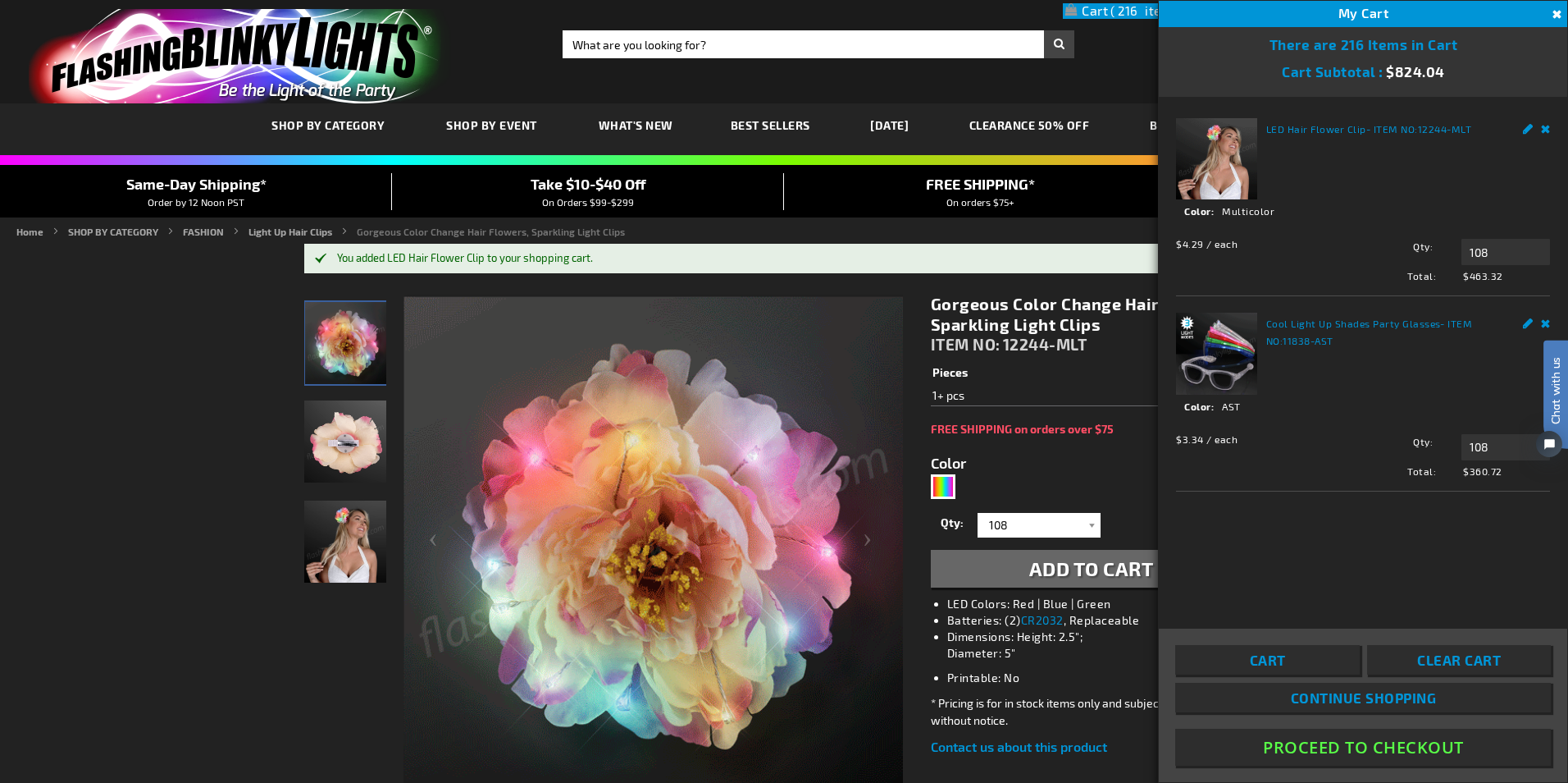
click at [1338, 742] on button "Proceed To Checkout" at bounding box center [1362, 747] width 376 height 37
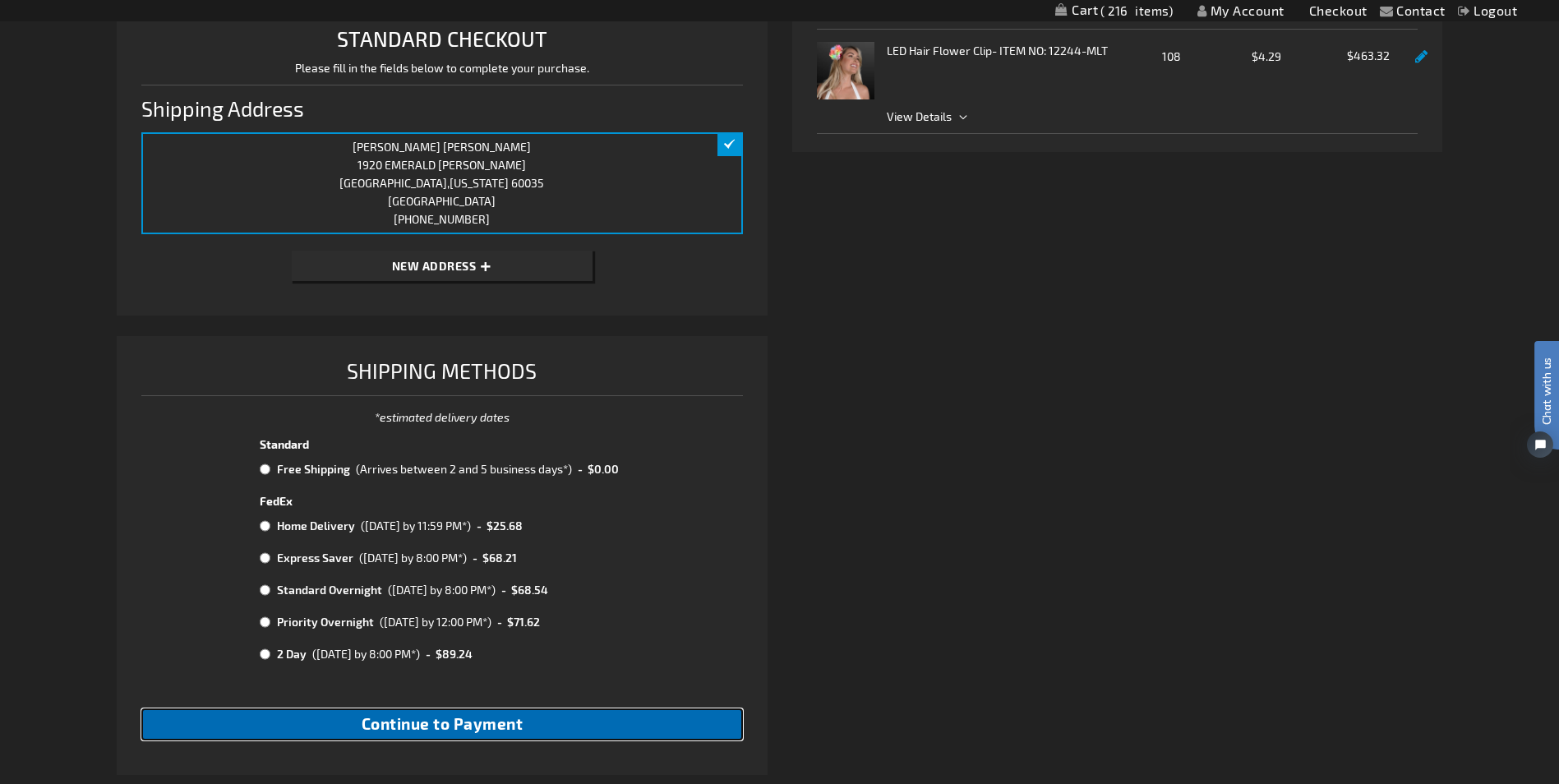
click at [483, 719] on span "Continue to Payment" at bounding box center [443, 722] width 162 height 19
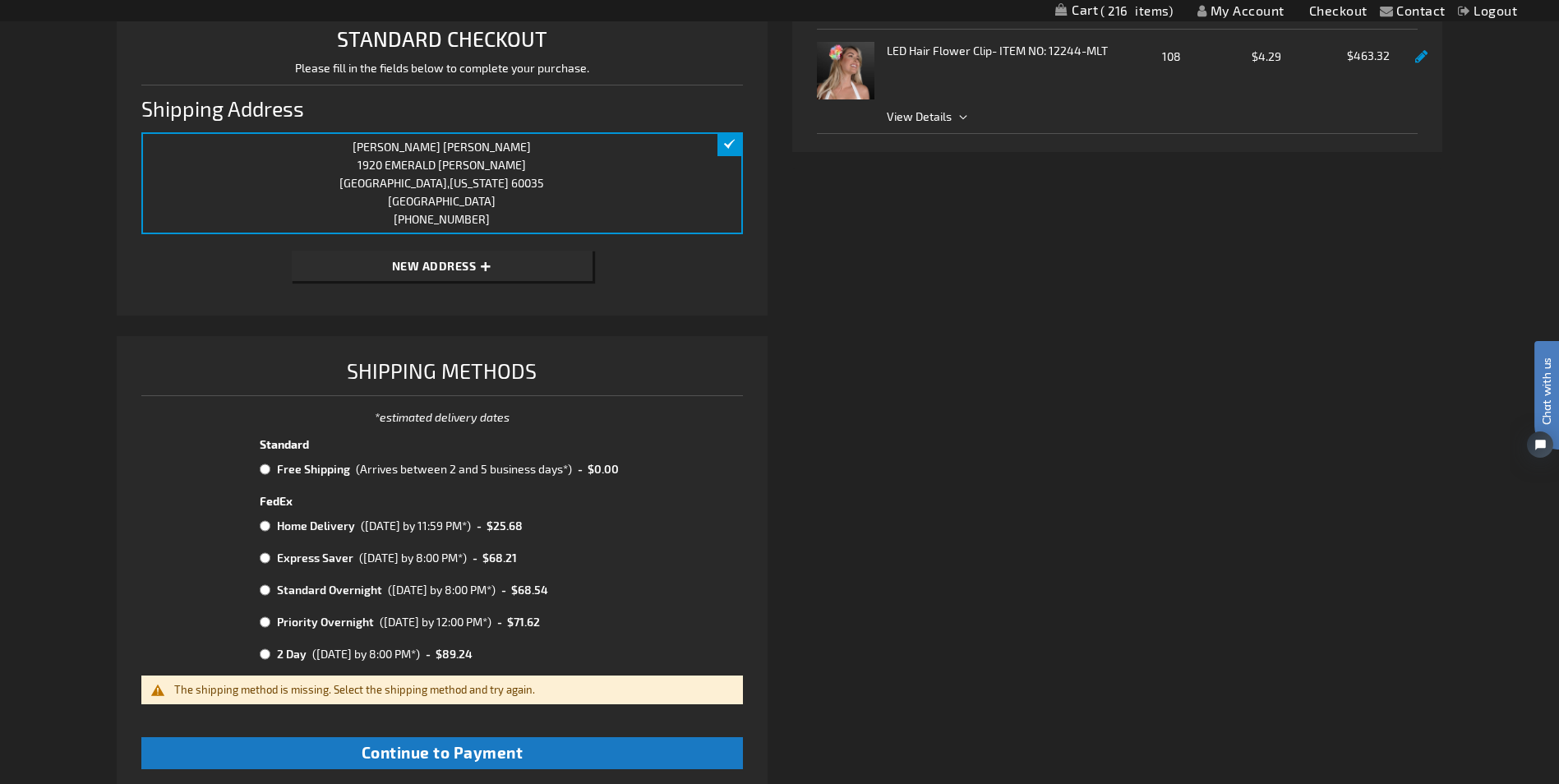
click at [265, 468] on input "radio" at bounding box center [265, 468] width 11 height 13
radio input "true"
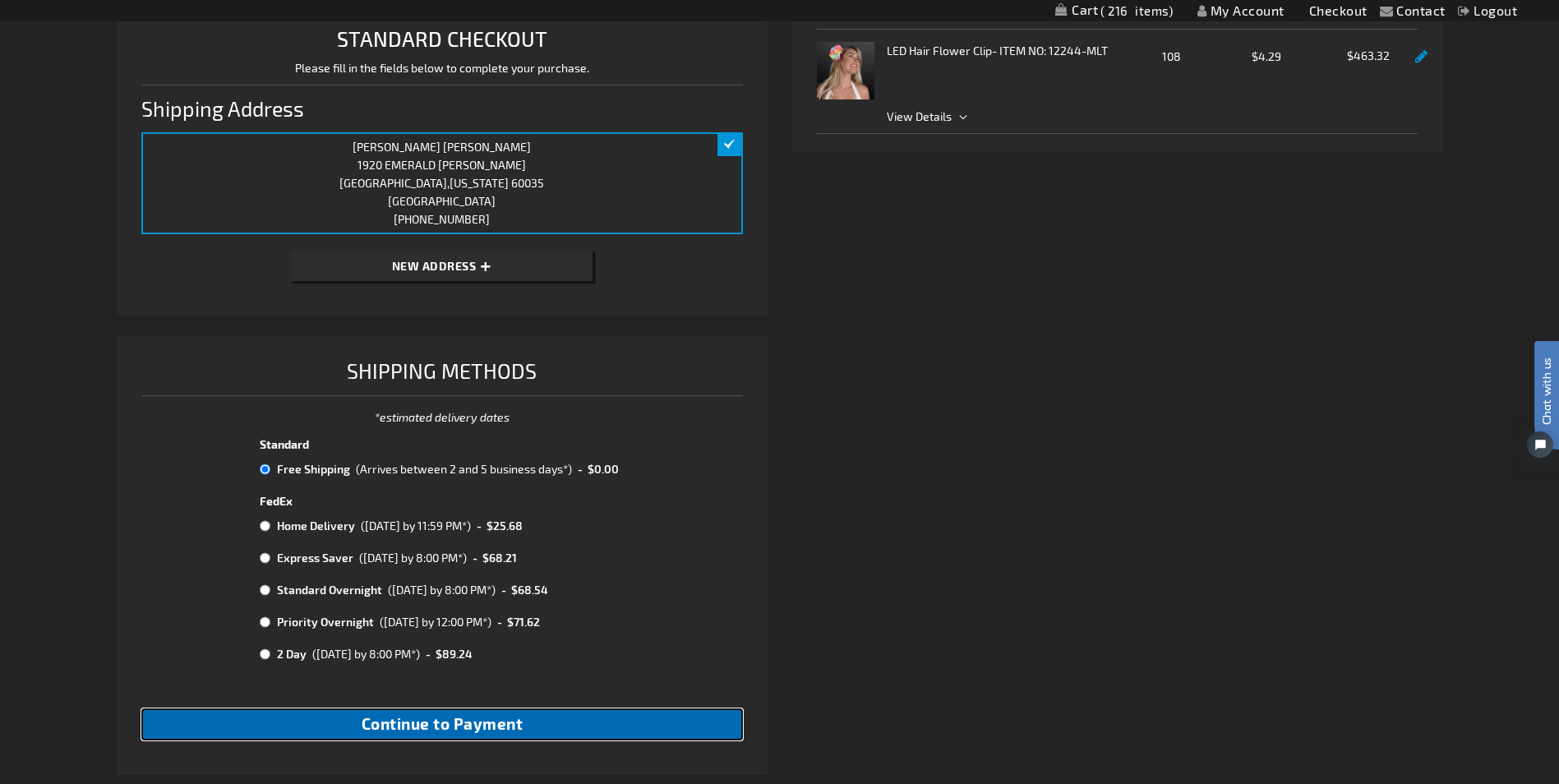
click at [471, 725] on span "Continue to Payment" at bounding box center [443, 722] width 162 height 19
checkbox input "true"
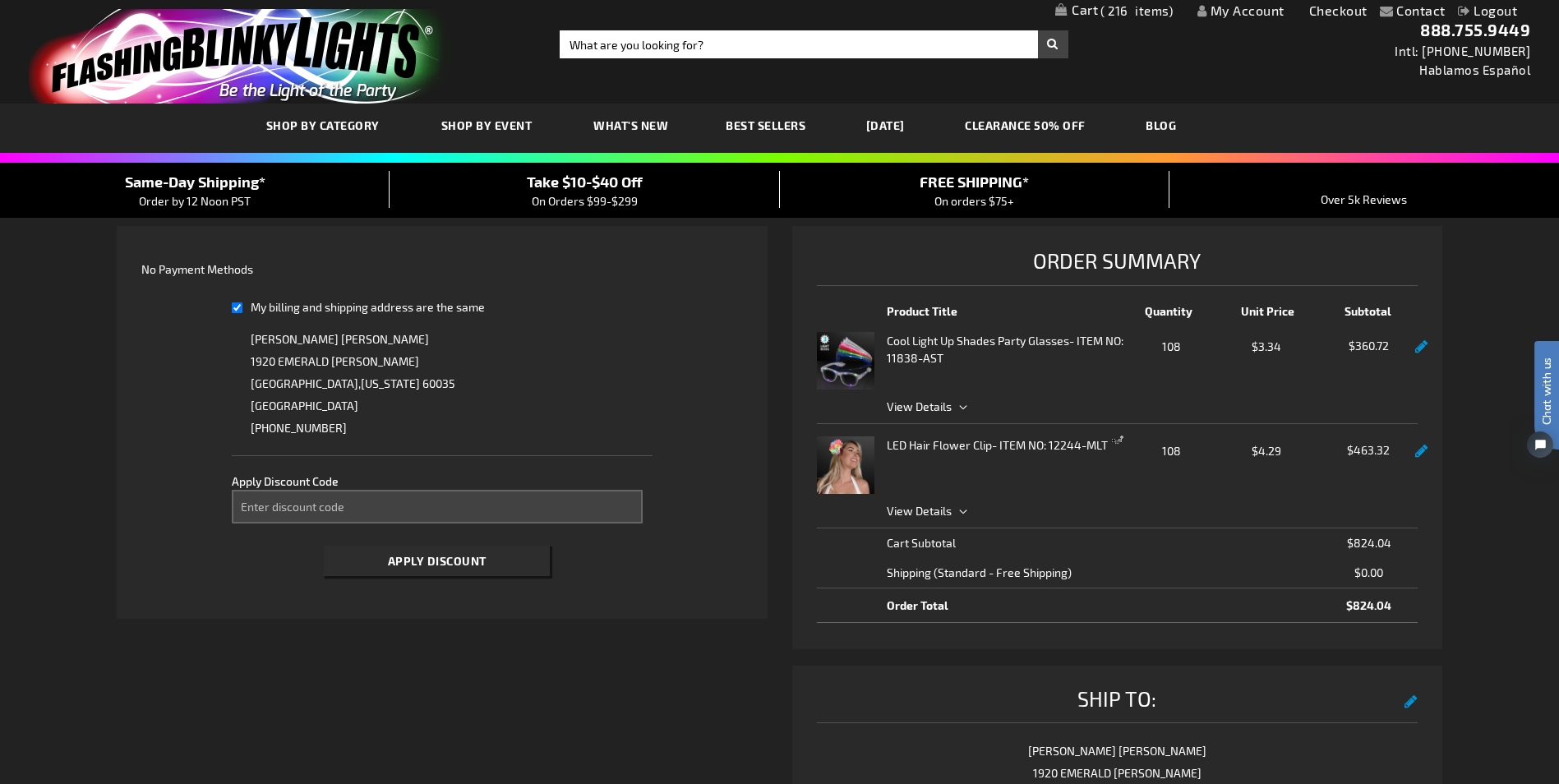
select select "84f57133e3e91cde6a86b70439fc1e7a6241388e"
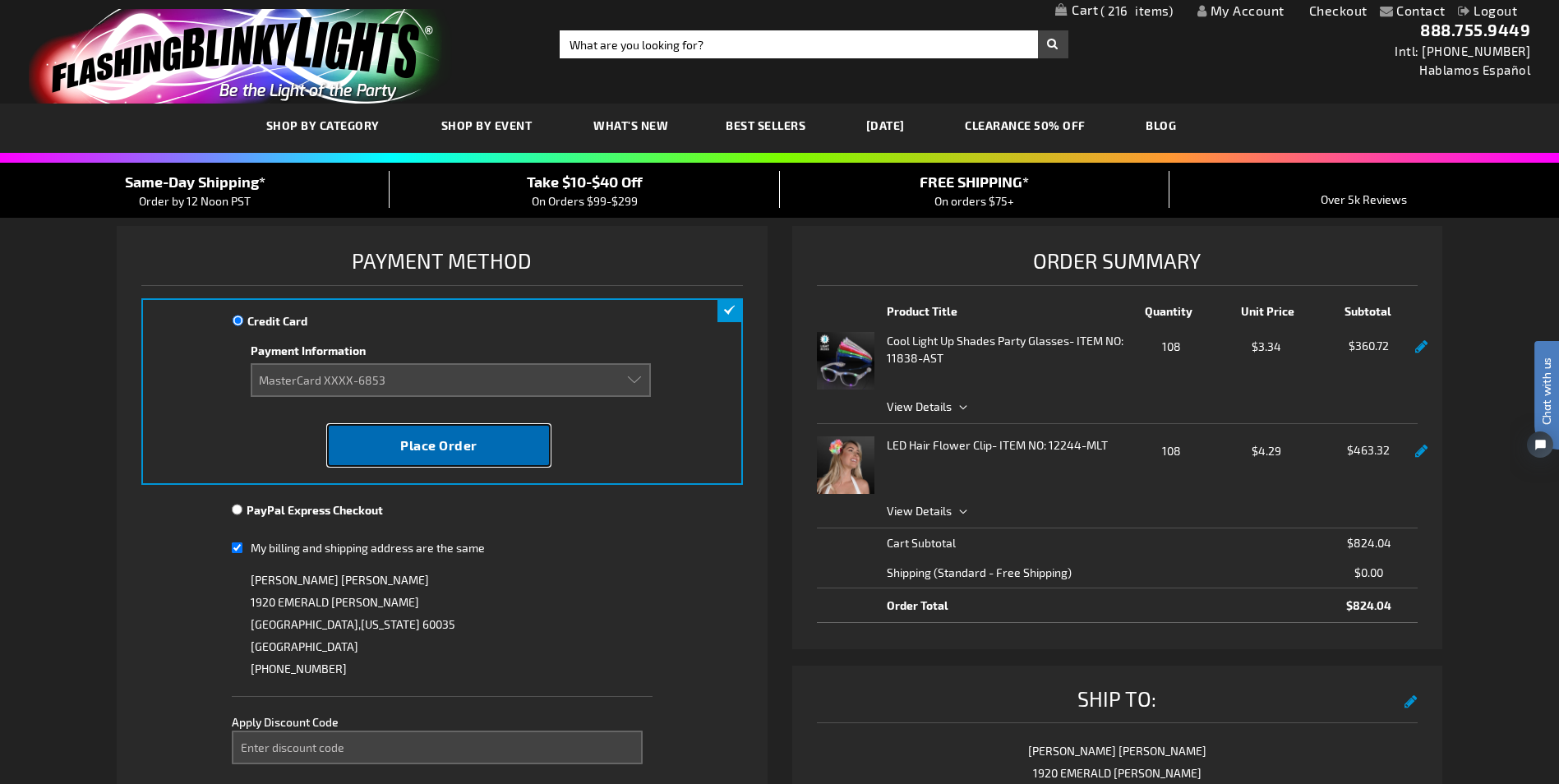
click at [437, 446] on span "Place Order" at bounding box center [438, 445] width 77 height 16
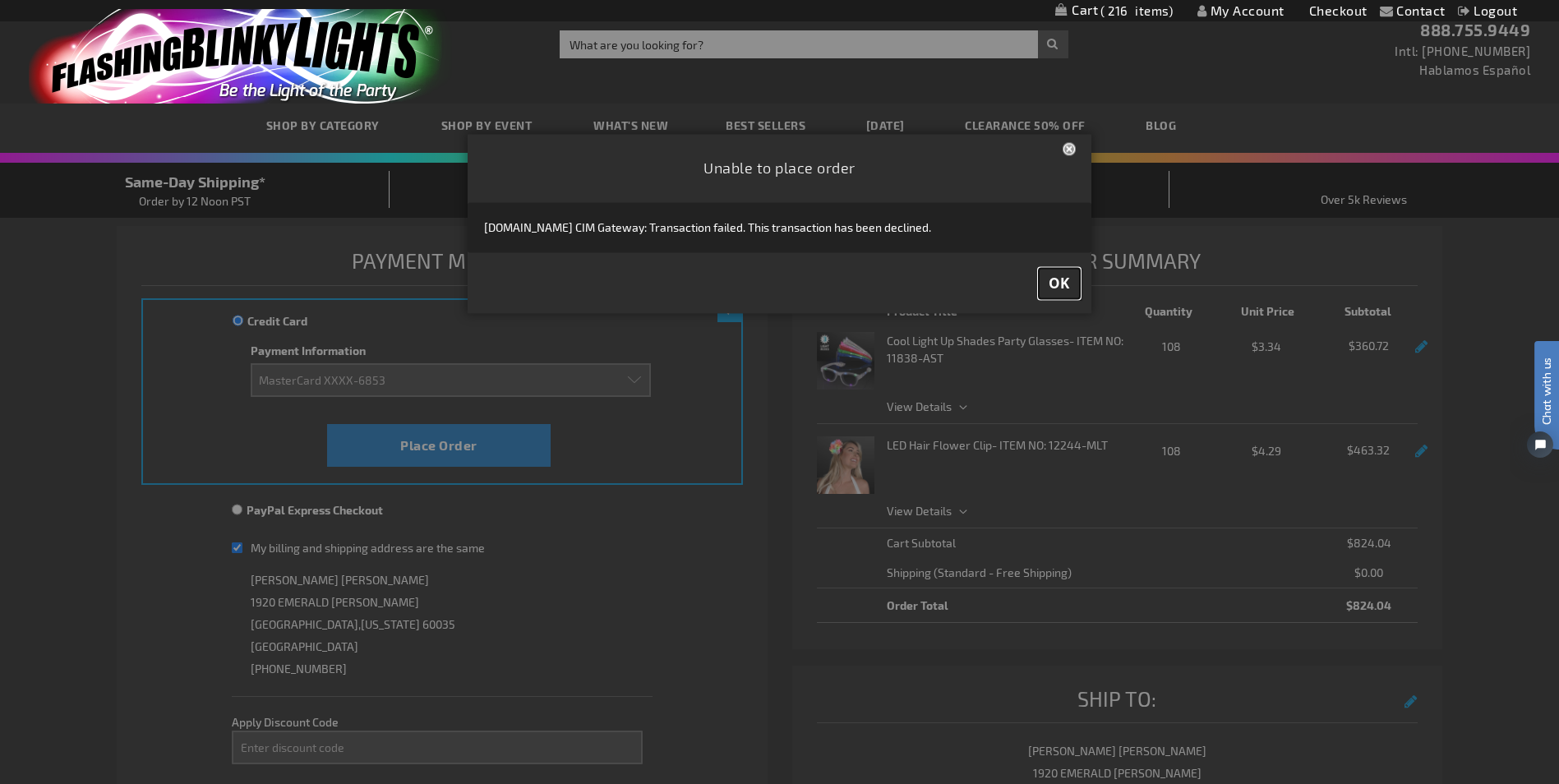
click at [1058, 283] on span "OK" at bounding box center [1059, 283] width 22 height 19
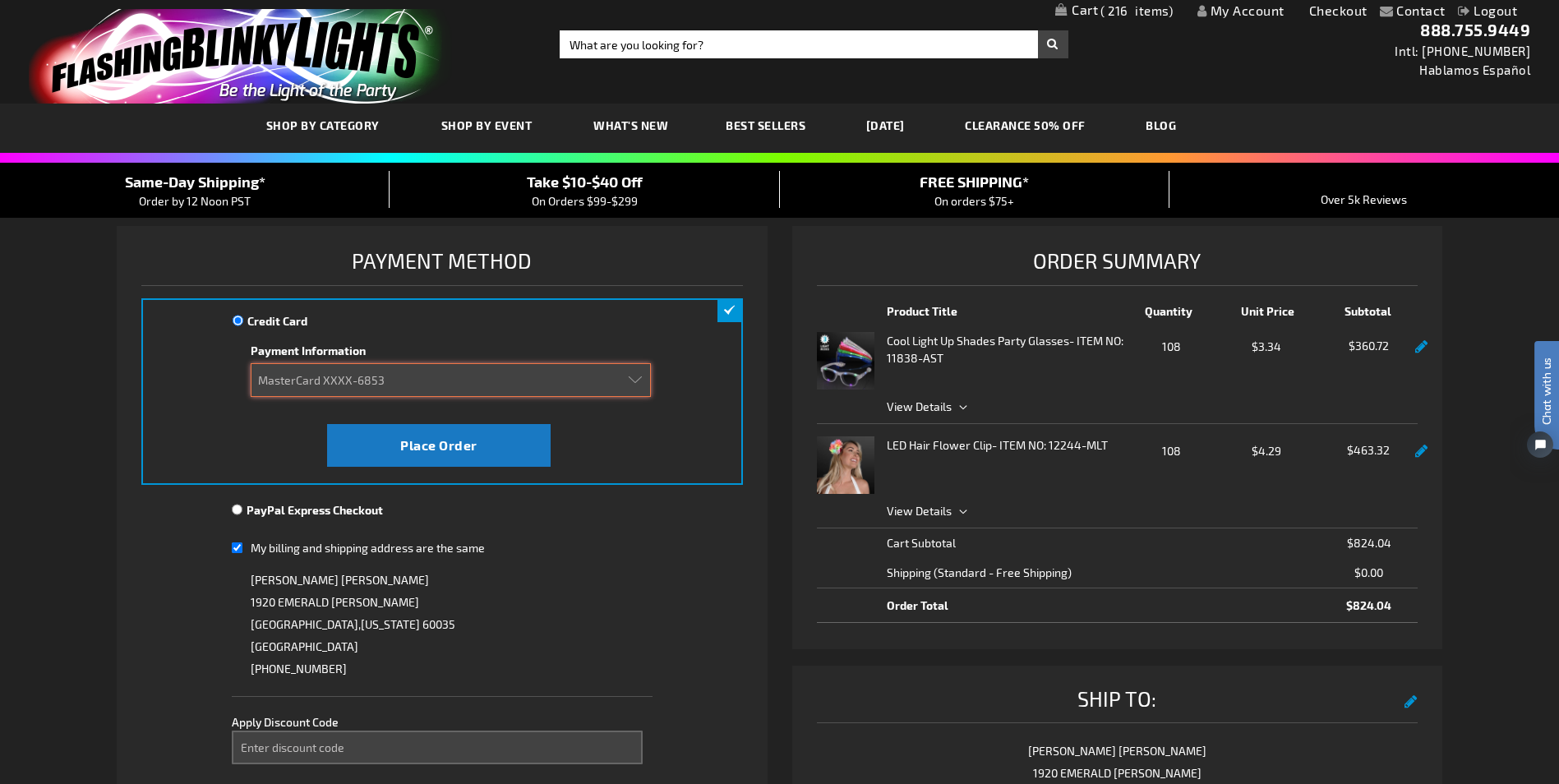
click at [418, 381] on select "Add new card MasterCard XXXX-1316 MasterCard XXXX-6853" at bounding box center [450, 379] width 400 height 33
click at [400, 379] on select "Add new card MasterCard XXXX-1316 MasterCard XXXX-6853" at bounding box center [450, 379] width 400 height 33
click at [398, 375] on select "Add new card MasterCard XXXX-1316 MasterCard XXXX-6853" at bounding box center [450, 379] width 400 height 33
click at [250, 363] on select "Add new card MasterCard XXXX-1316 MasterCard XXXX-6853" at bounding box center [450, 379] width 400 height 33
click at [414, 378] on select "Add new card MasterCard XXXX-1316 MasterCard XXXX-6853" at bounding box center [450, 379] width 400 height 33
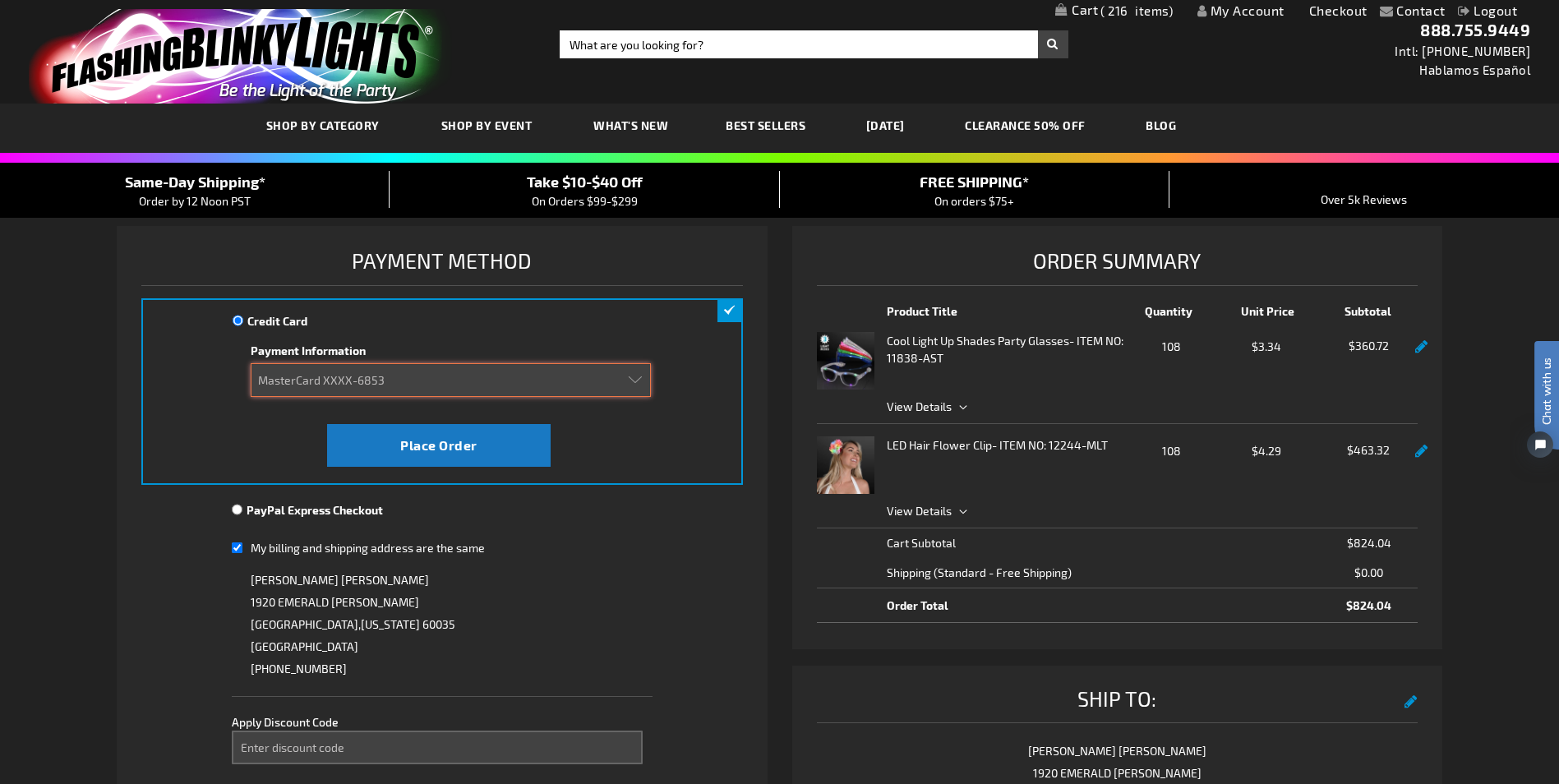
click at [393, 372] on select "Add new card MasterCard XXXX-1316 MasterCard XXXX-6853" at bounding box center [450, 379] width 400 height 33
click at [646, 379] on select "Add new card MasterCard XXXX-1316 MasterCard XXXX-6853" at bounding box center [450, 379] width 400 height 33
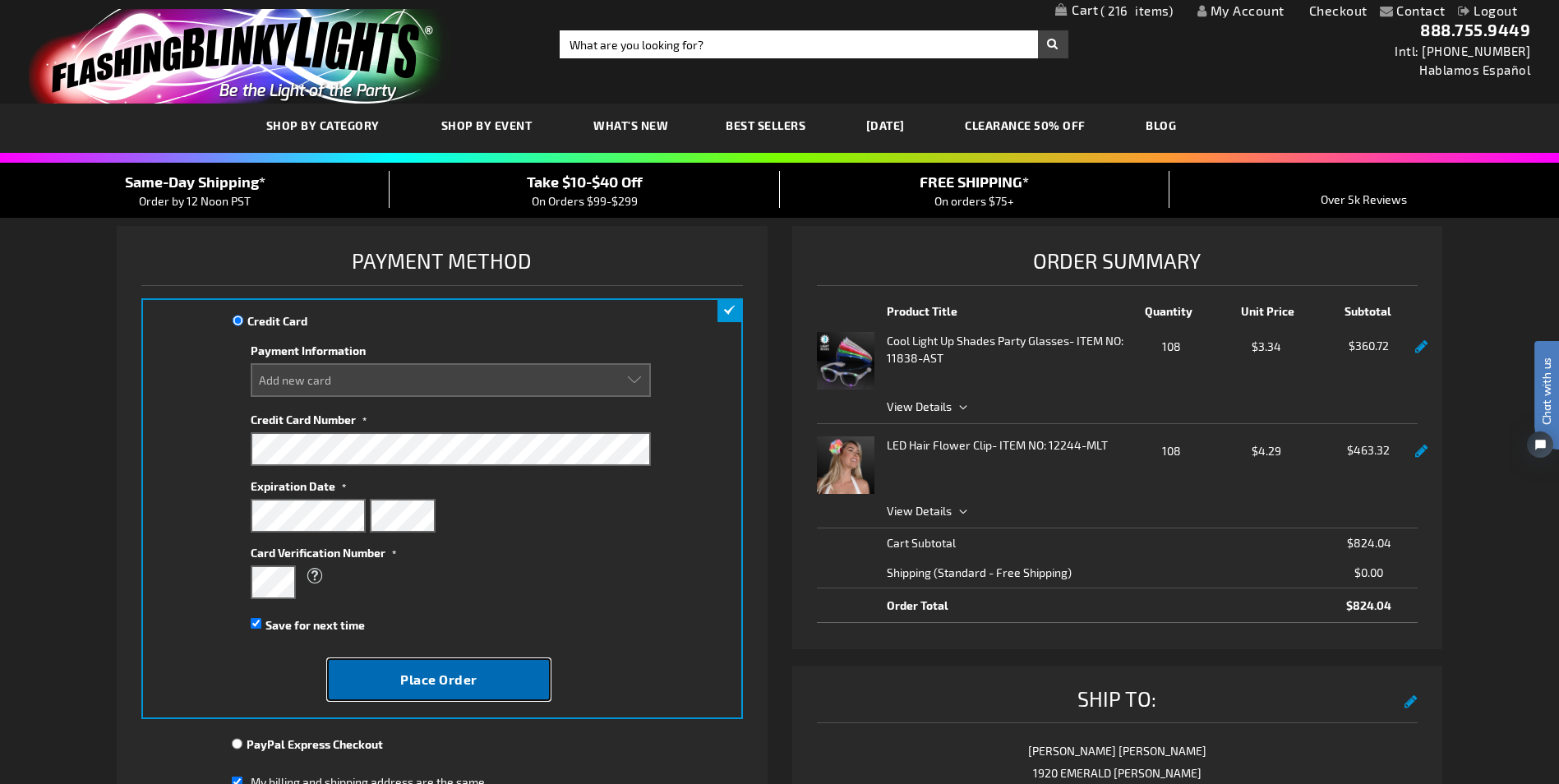
click at [453, 675] on span "Place Order" at bounding box center [438, 678] width 77 height 16
select select
